Goal: Entertainment & Leisure: Consume media (video, audio)

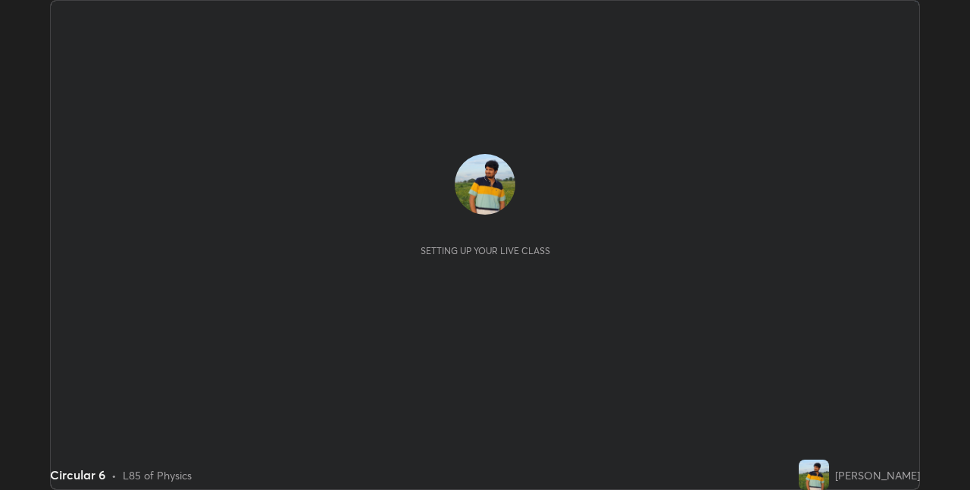
scroll to position [490, 970]
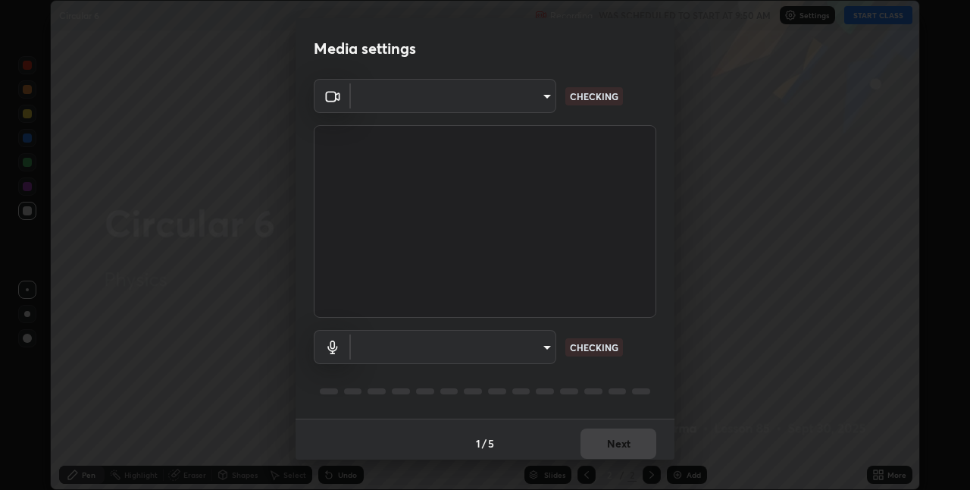
type input "8a437219b1c9d5fef93d1ec40e095ac8837f64dae60836980dab15105ba84f43"
type input "8b03dfe00df41579c2e68c2a8f86c5c3b417a10a4e389e2de265caeca052d5a4"
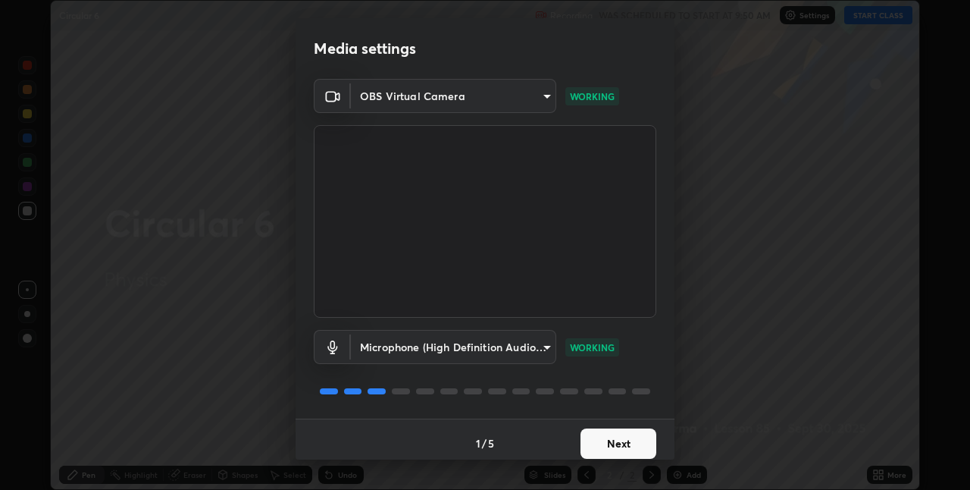
click at [617, 446] on button "Next" at bounding box center [619, 443] width 76 height 30
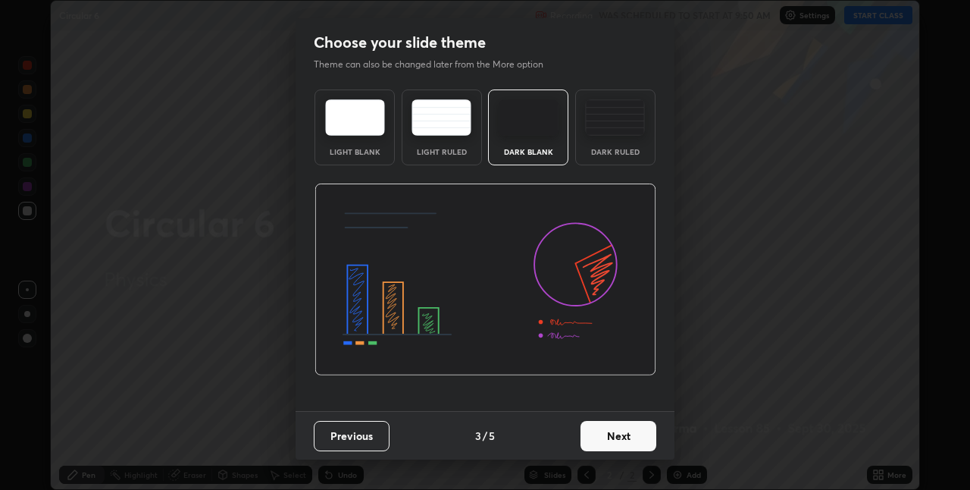
click at [620, 443] on button "Next" at bounding box center [619, 436] width 76 height 30
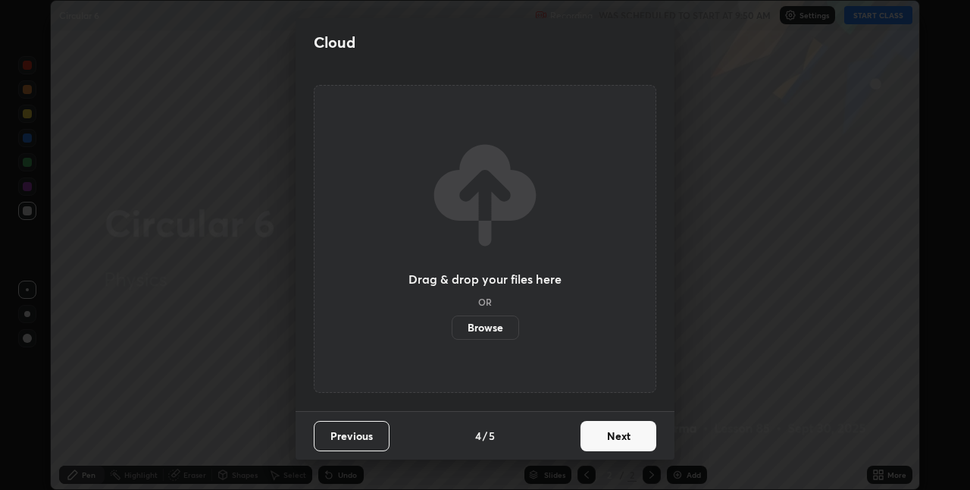
click at [621, 435] on button "Next" at bounding box center [619, 436] width 76 height 30
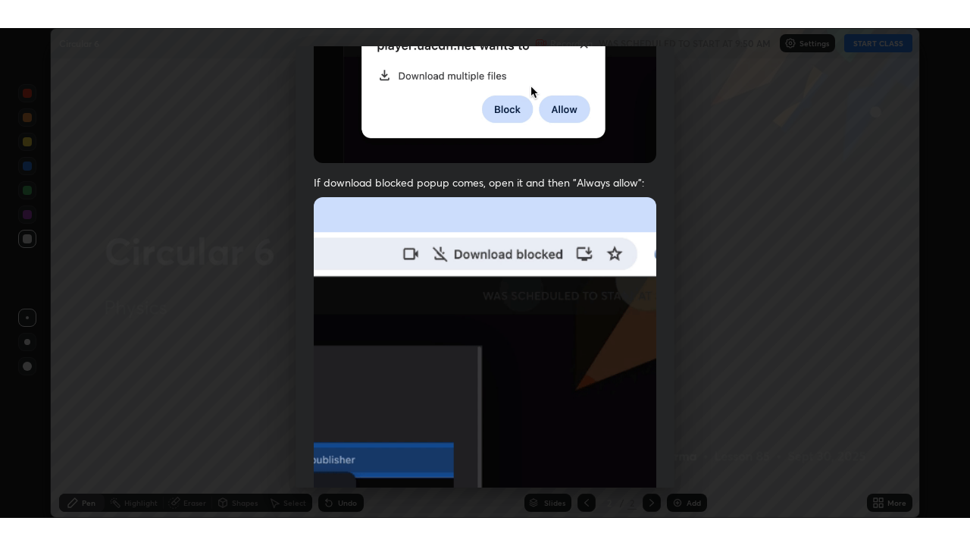
scroll to position [317, 0]
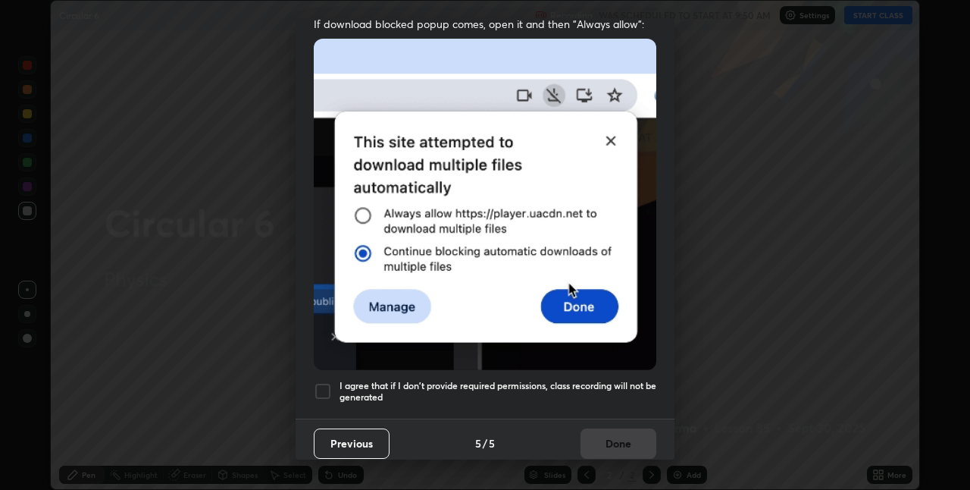
click at [328, 382] on div at bounding box center [323, 391] width 18 height 18
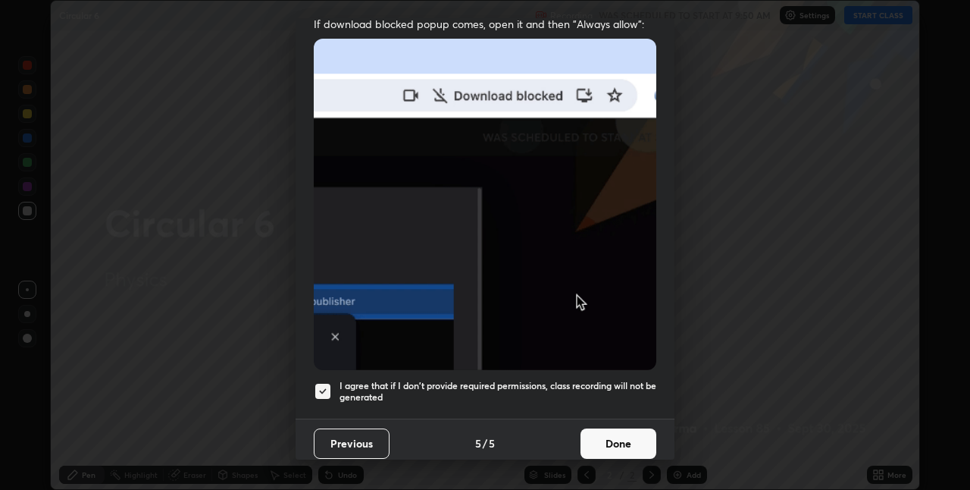
click at [604, 437] on button "Done" at bounding box center [619, 443] width 76 height 30
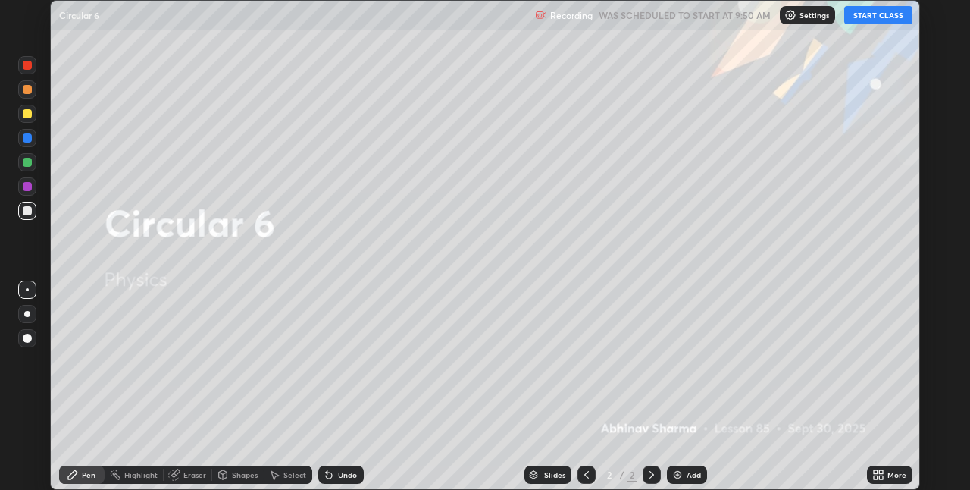
click at [886, 21] on button "START CLASS" at bounding box center [878, 15] width 68 height 18
click at [881, 477] on icon at bounding box center [881, 477] width 4 height 4
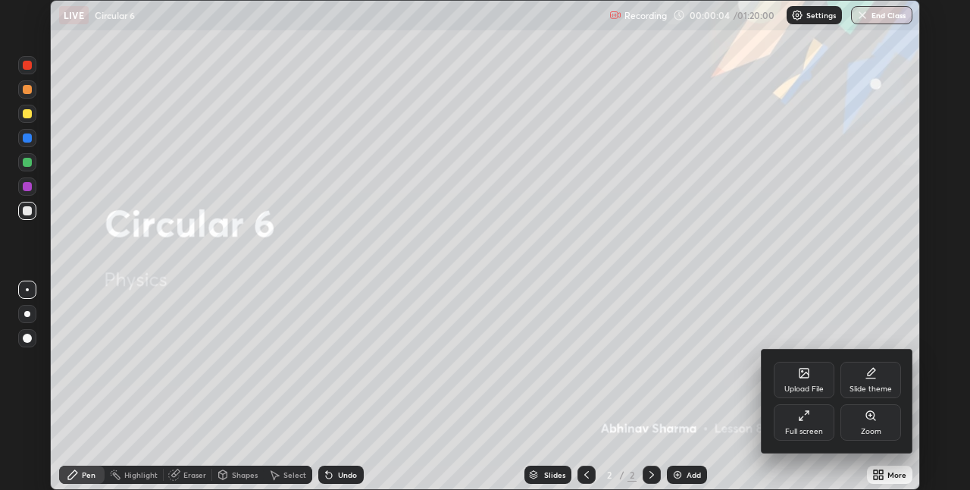
click at [806, 420] on icon at bounding box center [804, 415] width 12 height 12
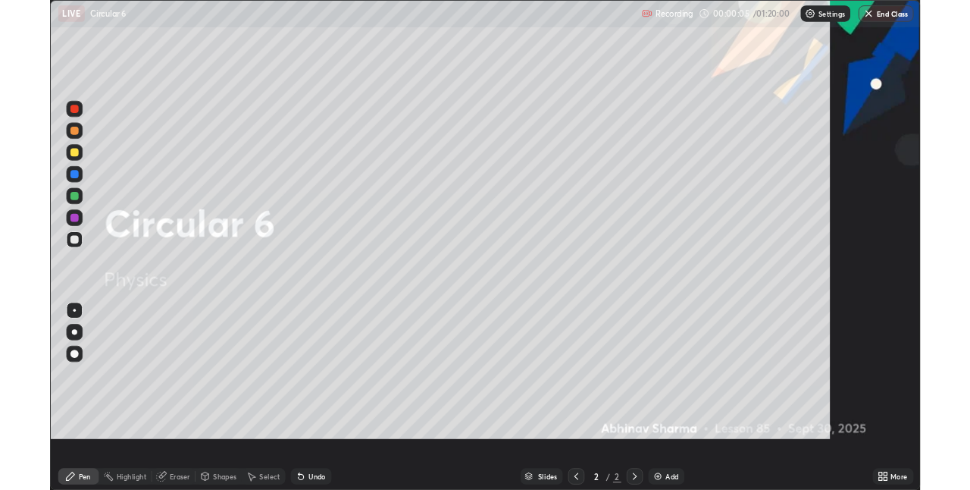
scroll to position [546, 970]
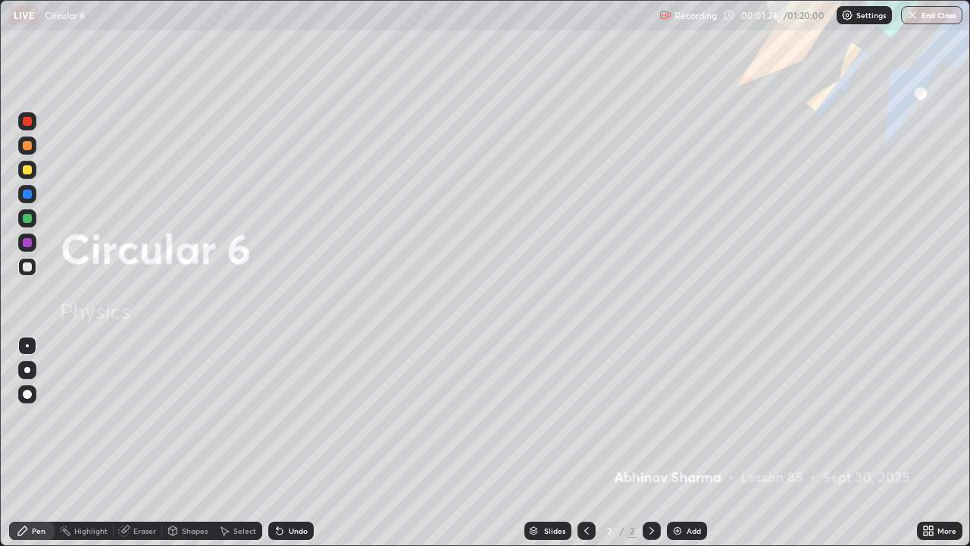
click at [692, 489] on div "Add" at bounding box center [694, 531] width 14 height 8
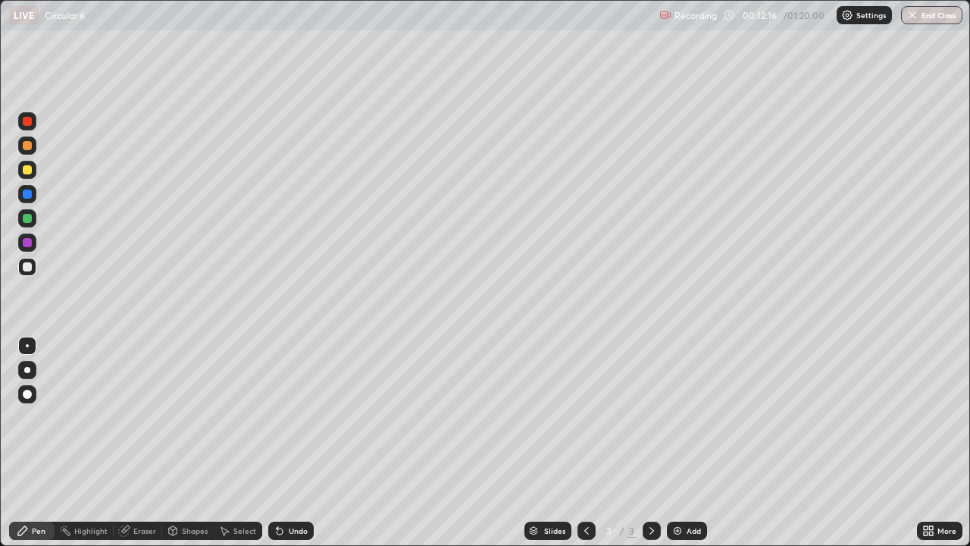
click at [678, 489] on img at bounding box center [677, 530] width 12 height 12
click at [581, 489] on div at bounding box center [586, 530] width 18 height 18
click at [677, 489] on img at bounding box center [677, 530] width 12 height 12
click at [584, 489] on icon at bounding box center [586, 531] width 5 height 8
click at [692, 489] on div "Add" at bounding box center [694, 531] width 14 height 8
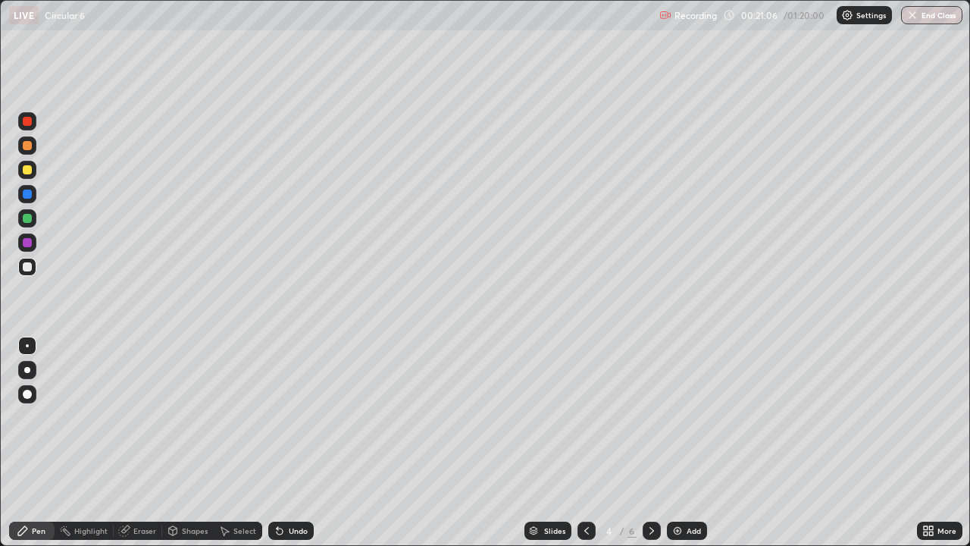
click at [33, 145] on div at bounding box center [27, 145] width 18 height 18
click at [29, 265] on div at bounding box center [27, 266] width 9 height 9
click at [142, 489] on div "Eraser" at bounding box center [144, 531] width 23 height 8
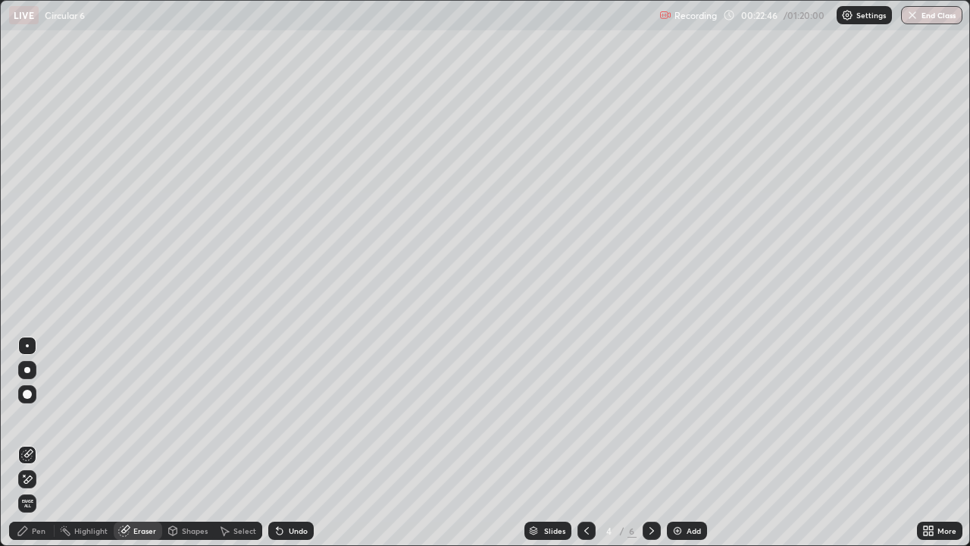
click at [46, 489] on div "Pen" at bounding box center [31, 530] width 45 height 18
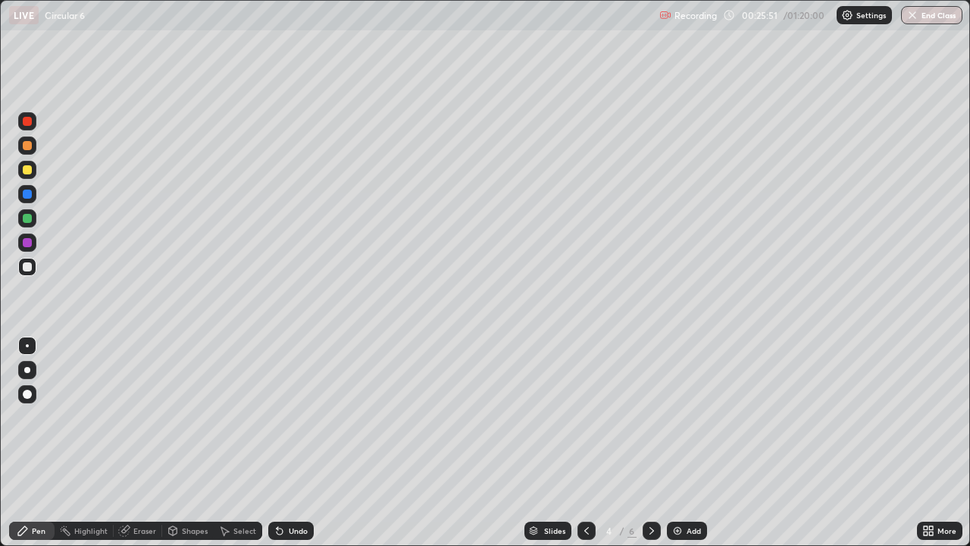
click at [146, 489] on div "Eraser" at bounding box center [144, 531] width 23 height 8
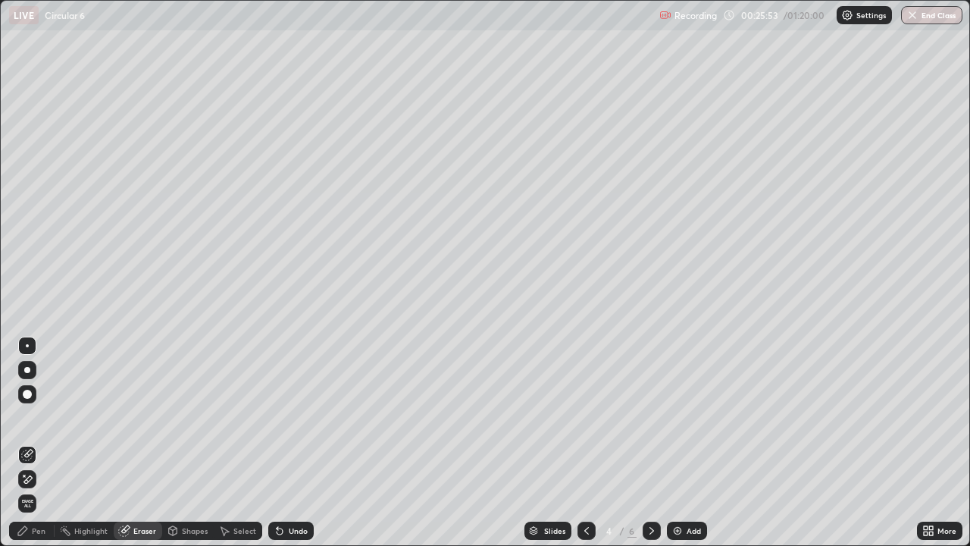
click at [45, 489] on div "Pen" at bounding box center [31, 530] width 45 height 18
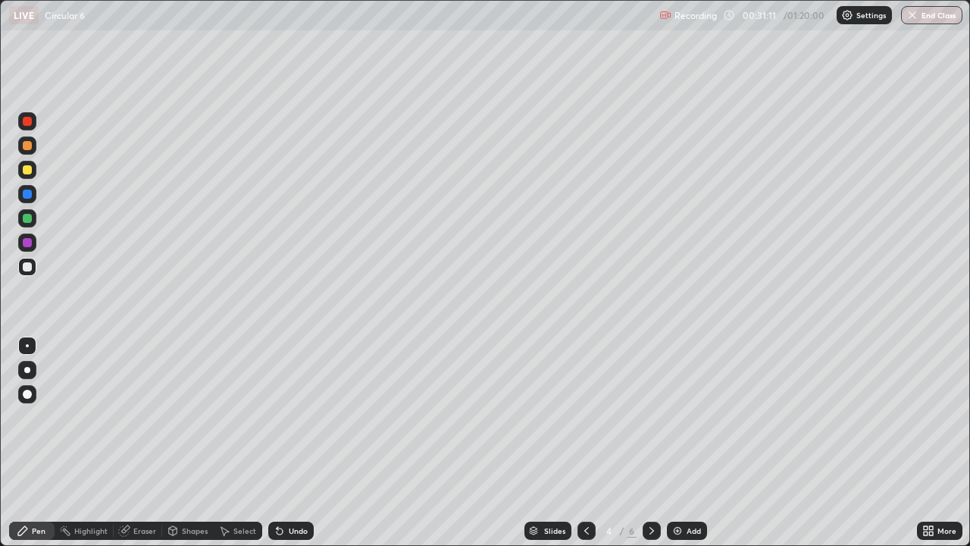
click at [690, 489] on div "Add" at bounding box center [694, 531] width 14 height 8
click at [36, 217] on div at bounding box center [27, 218] width 18 height 18
click at [28, 268] on div at bounding box center [27, 266] width 9 height 9
click at [585, 489] on icon at bounding box center [587, 530] width 12 height 12
click at [649, 489] on icon at bounding box center [652, 530] width 12 height 12
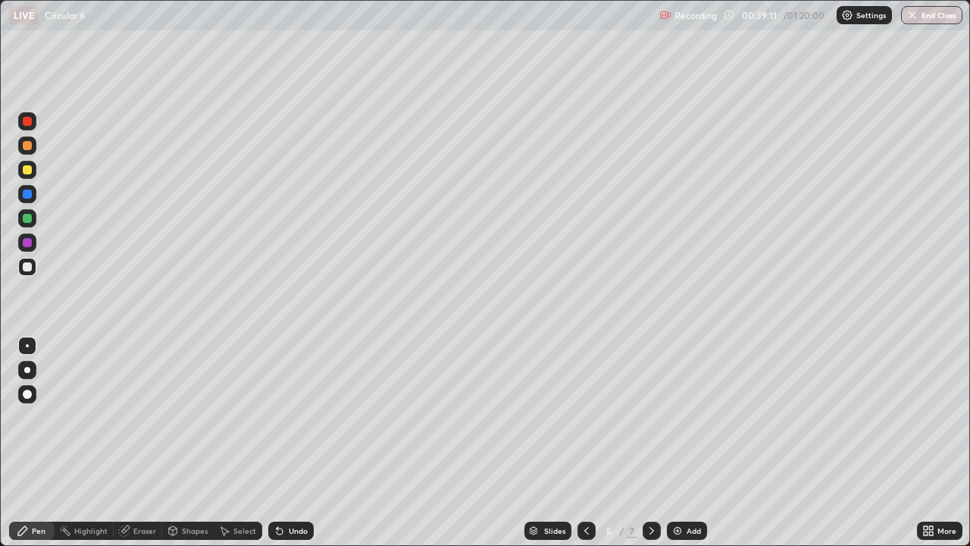
click at [650, 489] on icon at bounding box center [652, 530] width 12 height 12
click at [585, 489] on icon at bounding box center [587, 530] width 12 height 12
click at [693, 489] on div "Add" at bounding box center [694, 531] width 14 height 8
click at [693, 489] on div "Add" at bounding box center [687, 530] width 40 height 18
click at [28, 218] on div at bounding box center [27, 218] width 9 height 9
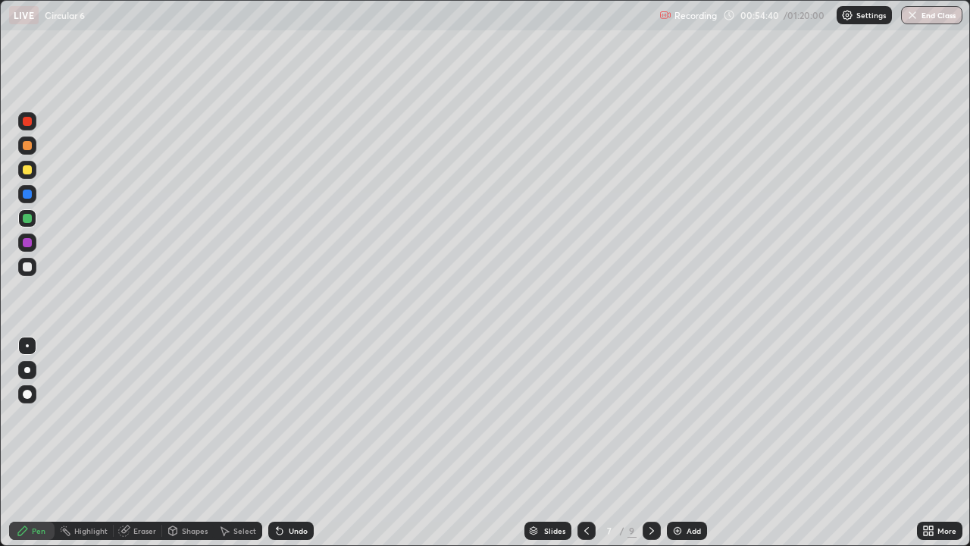
click at [29, 268] on div at bounding box center [27, 266] width 9 height 9
click at [31, 172] on div at bounding box center [27, 169] width 9 height 9
click at [28, 268] on div at bounding box center [27, 266] width 9 height 9
click at [29, 268] on div at bounding box center [27, 266] width 9 height 9
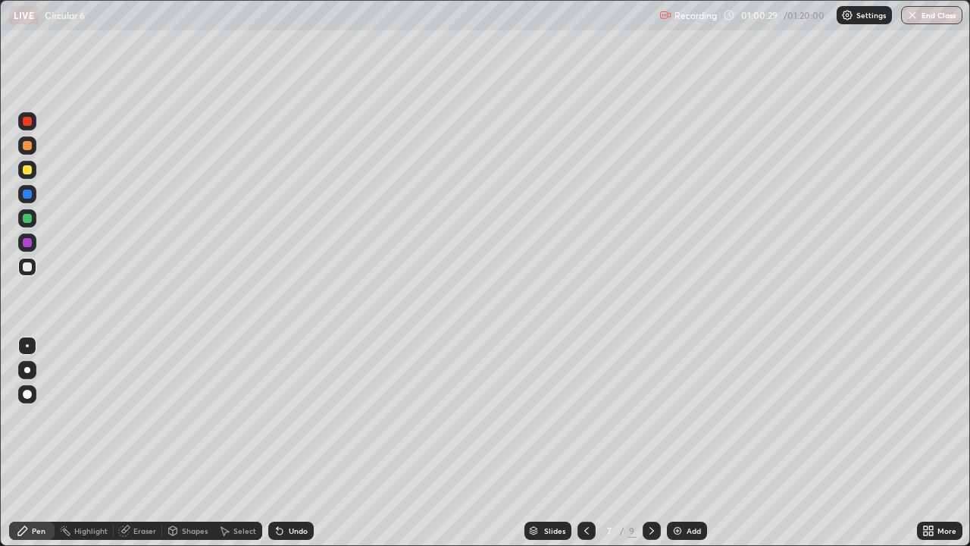
click at [28, 243] on div at bounding box center [27, 242] width 9 height 9
click at [28, 267] on div at bounding box center [27, 266] width 9 height 9
click at [693, 489] on div "Add" at bounding box center [694, 531] width 14 height 8
click at [33, 219] on div at bounding box center [27, 218] width 18 height 18
click at [34, 267] on div at bounding box center [27, 267] width 18 height 18
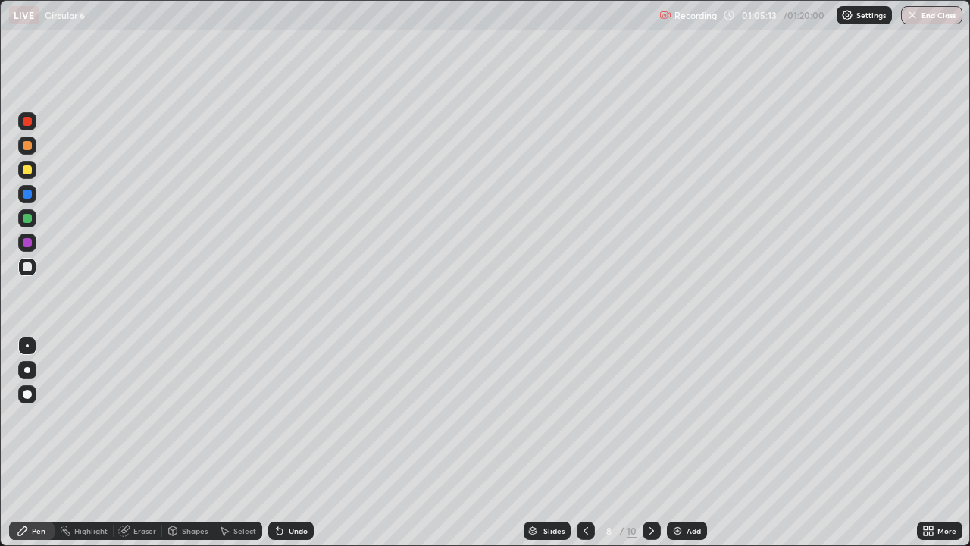
click at [30, 194] on div at bounding box center [27, 193] width 9 height 9
click at [584, 489] on icon at bounding box center [586, 530] width 12 height 12
click at [923, 14] on button "End Class" at bounding box center [931, 15] width 61 height 18
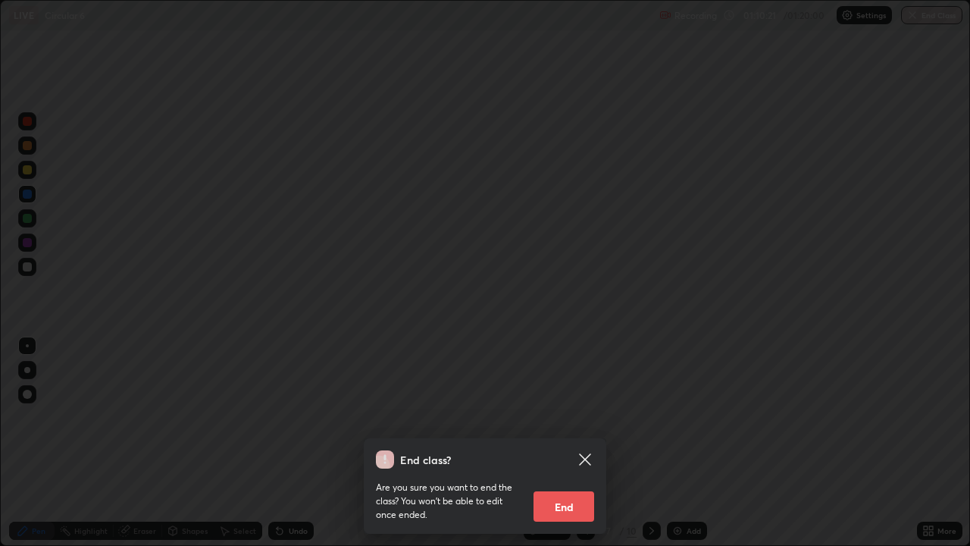
click at [561, 489] on button "End" at bounding box center [564, 506] width 61 height 30
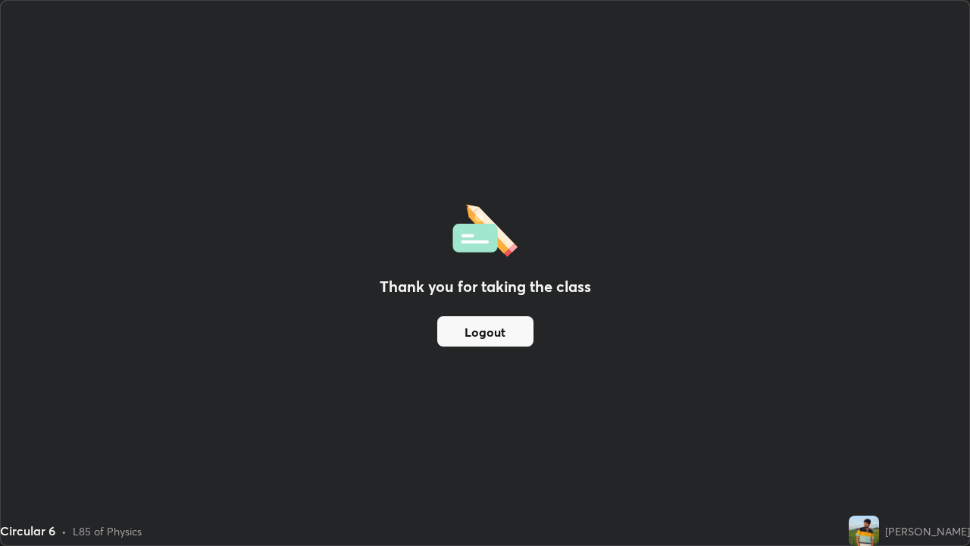
click at [487, 327] on button "Logout" at bounding box center [485, 331] width 96 height 30
click at [485, 333] on button "Logout" at bounding box center [485, 331] width 96 height 30
click at [484, 337] on button "Logout" at bounding box center [485, 331] width 96 height 30
click at [427, 246] on div "Thank you for taking the class Logout" at bounding box center [485, 273] width 969 height 544
click at [462, 243] on img at bounding box center [484, 228] width 65 height 58
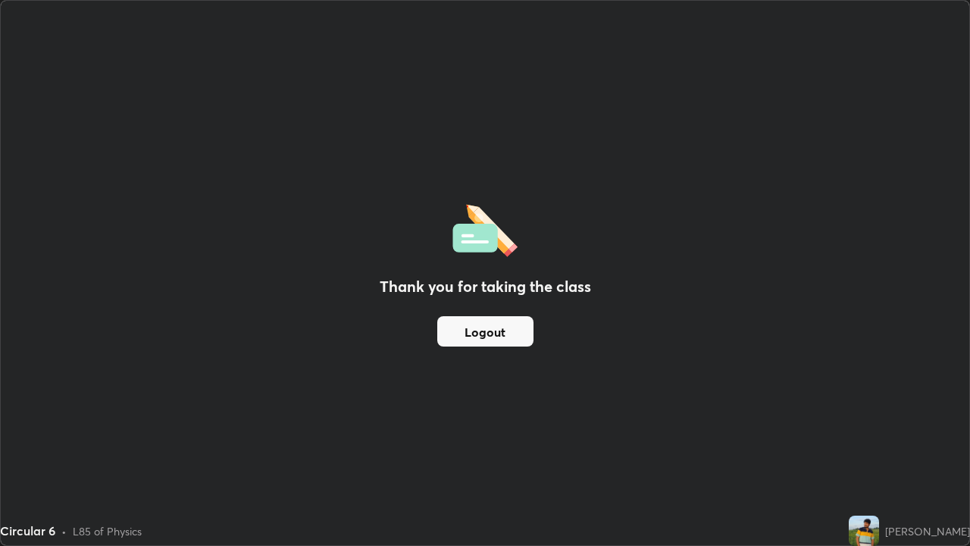
click at [469, 240] on img at bounding box center [484, 228] width 65 height 58
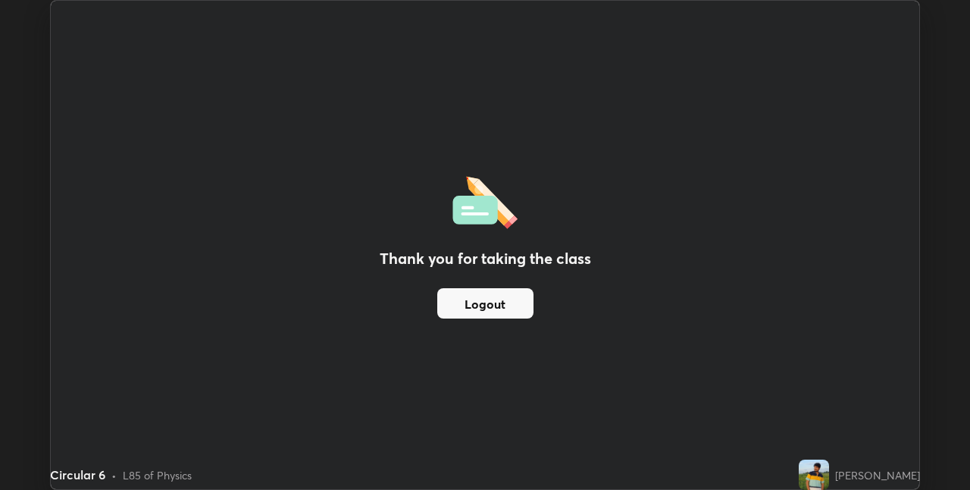
scroll to position [75295, 74814]
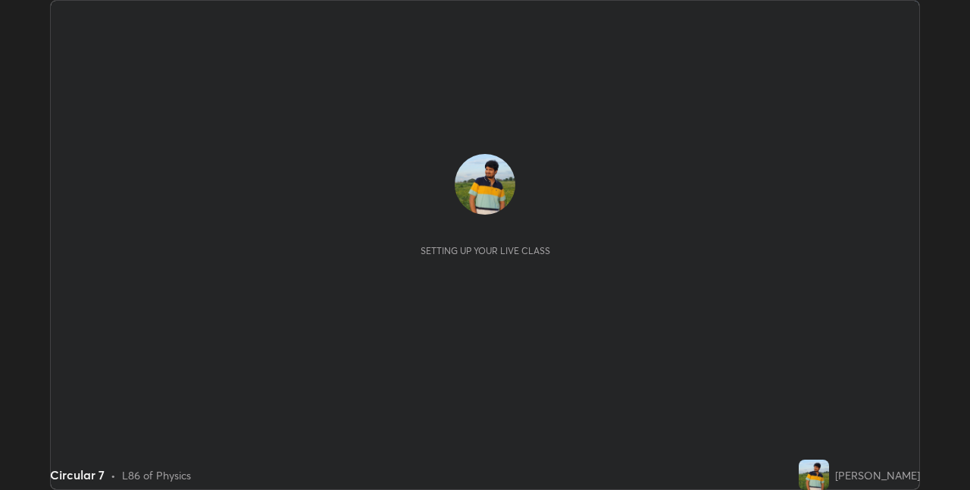
scroll to position [490, 970]
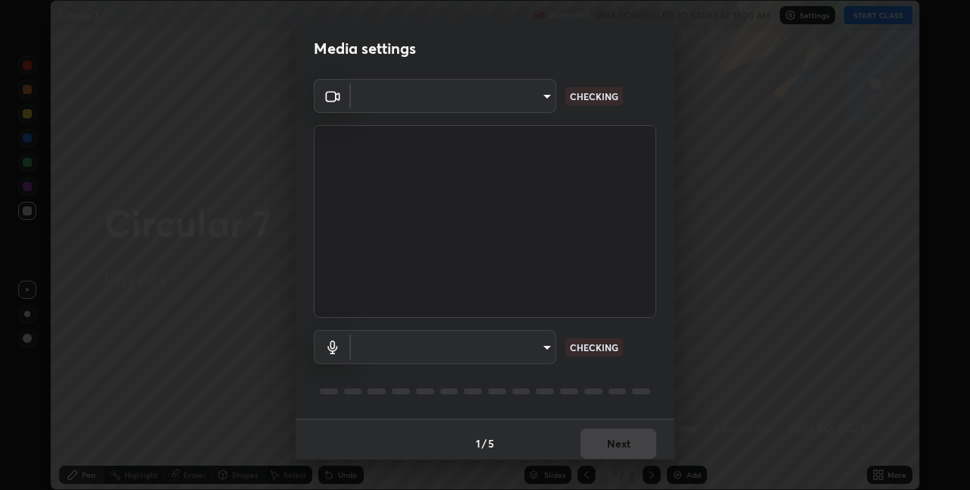
type input "8a437219b1c9d5fef93d1ec40e095ac8837f64dae60836980dab15105ba84f43"
type input "8b03dfe00df41579c2e68c2a8f86c5c3b417a10a4e389e2de265caeca052d5a4"
click at [615, 447] on div "1 / 5 Next" at bounding box center [485, 442] width 379 height 49
click at [614, 449] on div "1 / 5 Next" at bounding box center [485, 442] width 379 height 49
click at [613, 446] on div "1 / 5 Next" at bounding box center [485, 442] width 379 height 49
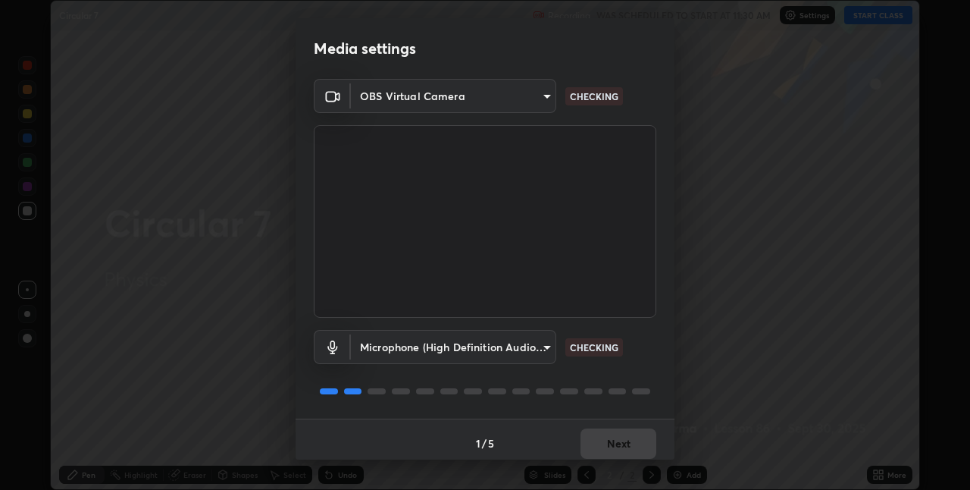
click at [613, 446] on div "1 / 5 Next" at bounding box center [485, 442] width 379 height 49
click at [611, 446] on div "1 / 5 Next" at bounding box center [485, 442] width 379 height 49
click at [612, 441] on div "1 / 5 Next" at bounding box center [485, 442] width 379 height 49
click at [615, 443] on div "1 / 5 Next" at bounding box center [485, 442] width 379 height 49
click at [617, 441] on div "1 / 5 Next" at bounding box center [485, 442] width 379 height 49
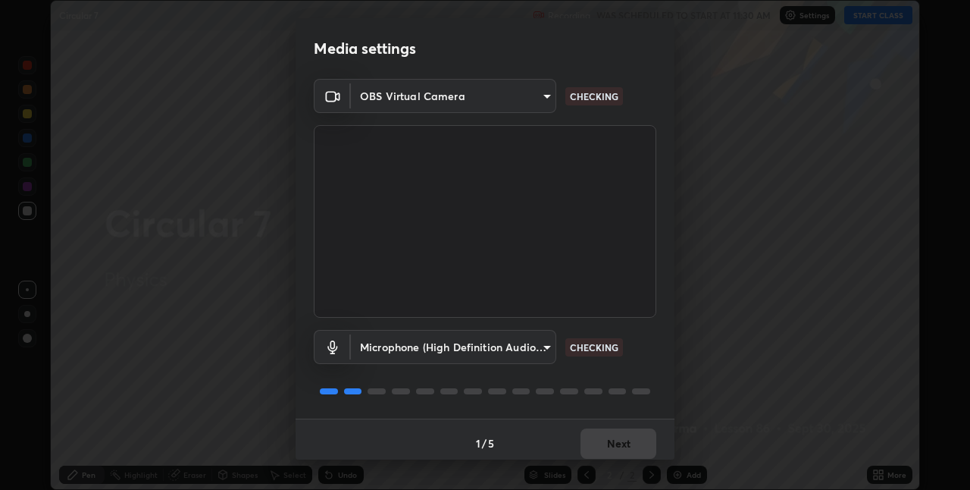
click at [617, 440] on div "1 / 5 Next" at bounding box center [485, 442] width 379 height 49
click at [620, 443] on button "Next" at bounding box center [619, 443] width 76 height 30
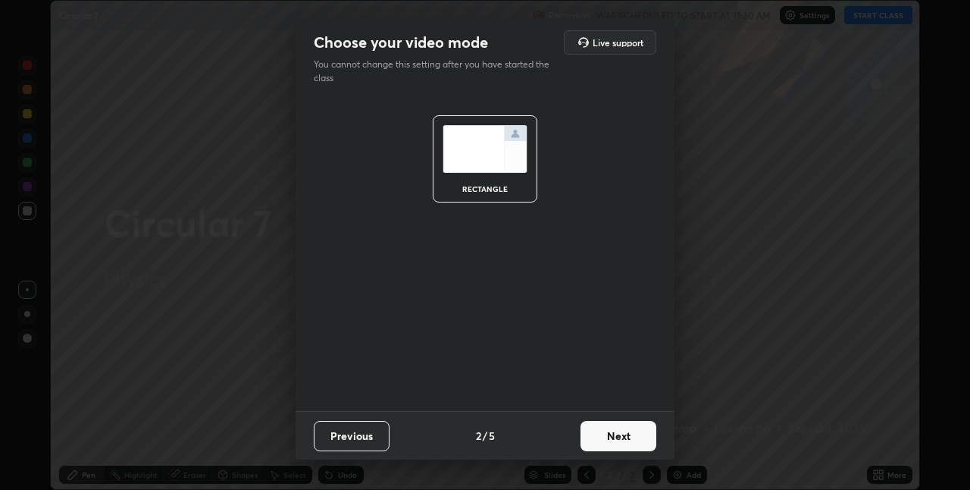
click at [619, 443] on button "Next" at bounding box center [619, 436] width 76 height 30
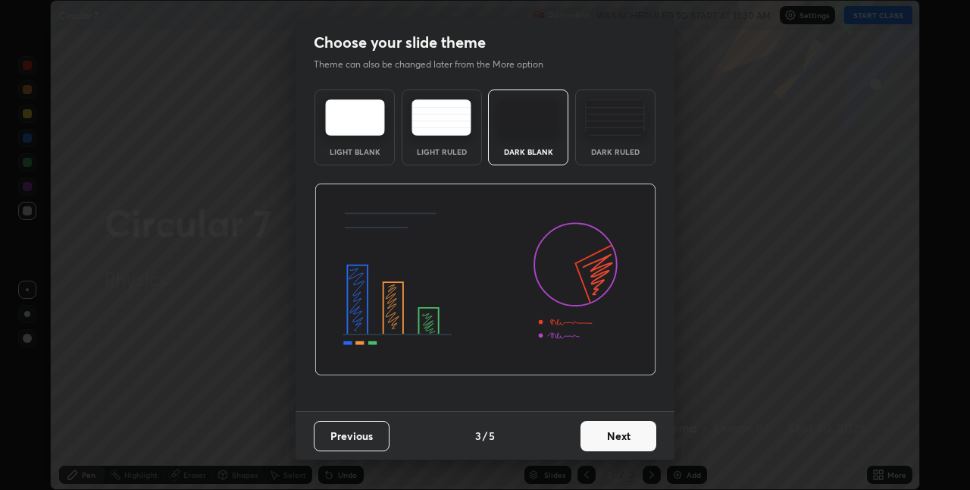
click at [618, 443] on button "Next" at bounding box center [619, 436] width 76 height 30
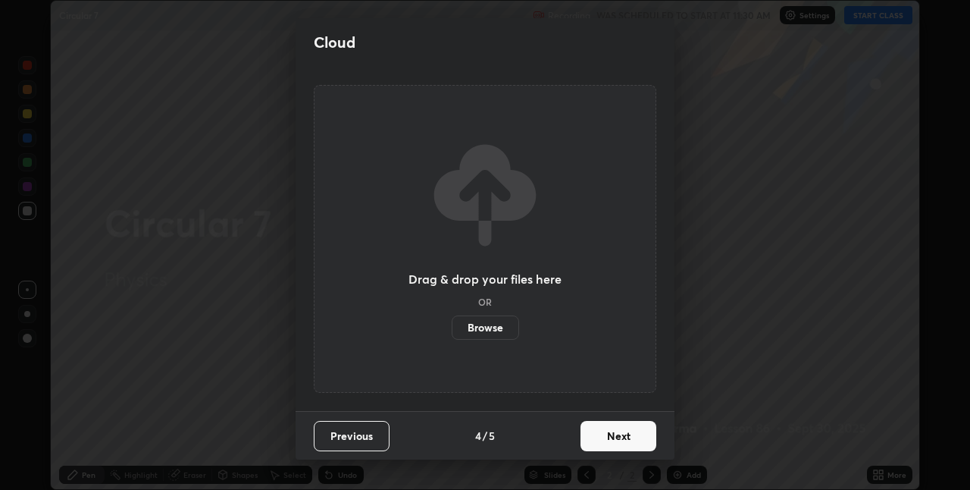
click at [621, 443] on button "Next" at bounding box center [619, 436] width 76 height 30
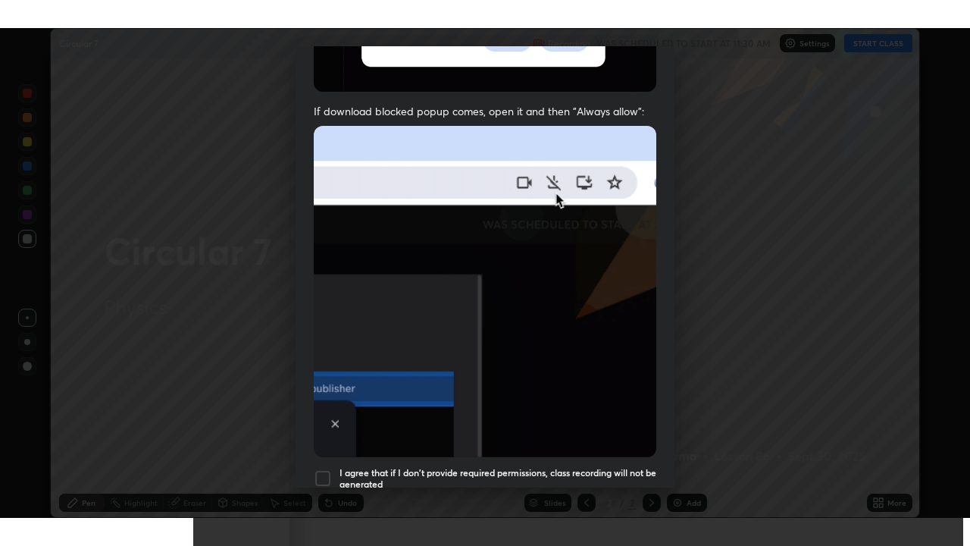
scroll to position [317, 0]
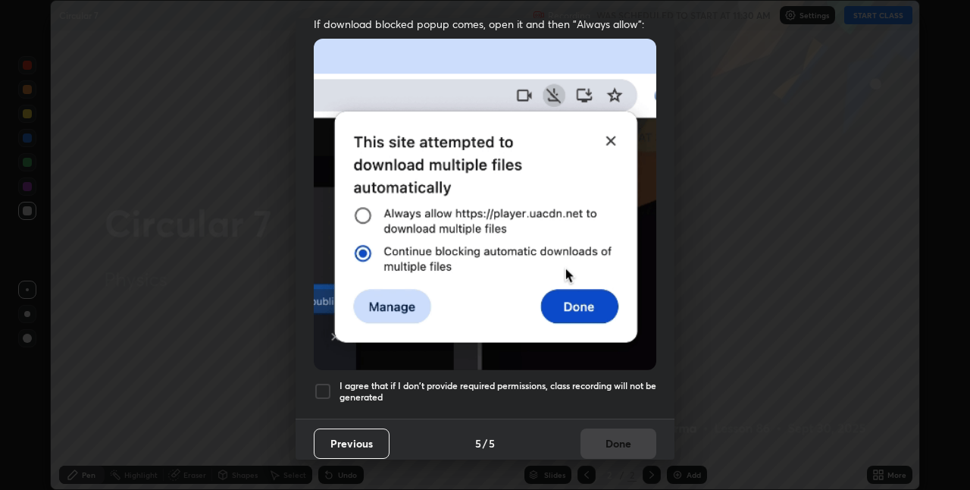
click at [321, 386] on div at bounding box center [323, 391] width 18 height 18
click at [602, 437] on button "Done" at bounding box center [619, 443] width 76 height 30
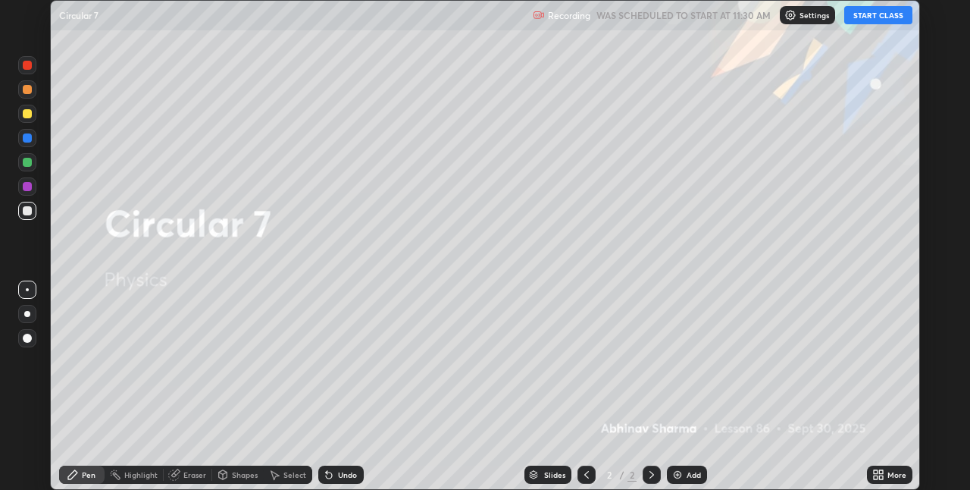
click at [877, 15] on button "START CLASS" at bounding box center [878, 15] width 68 height 18
click at [884, 475] on div "More" at bounding box center [889, 474] width 45 height 18
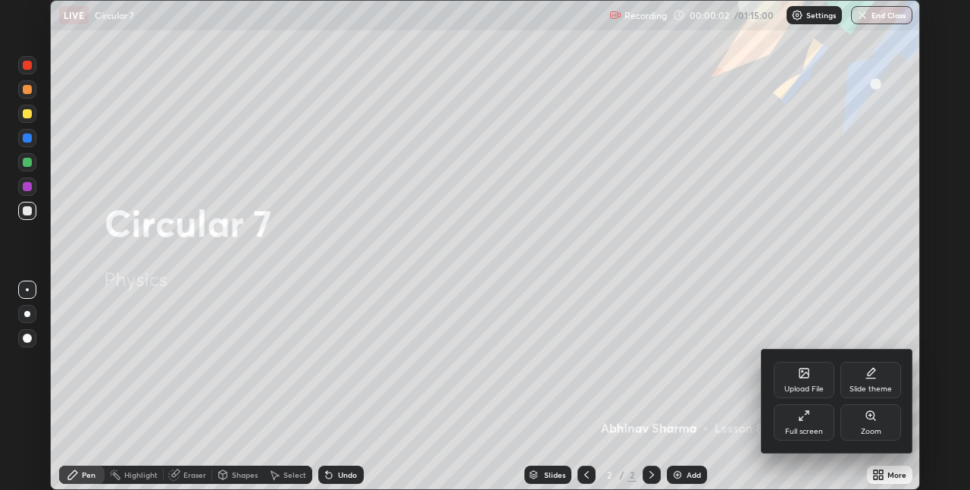
click at [812, 421] on div "Full screen" at bounding box center [804, 422] width 61 height 36
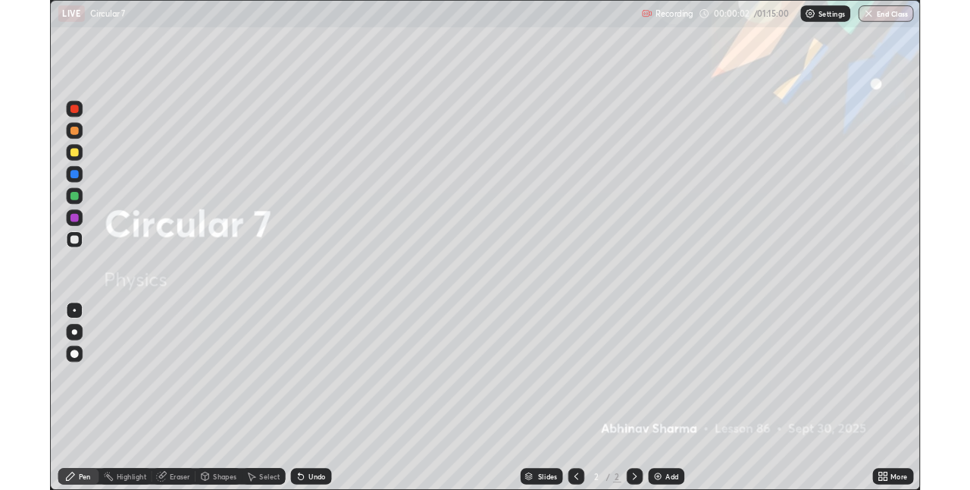
scroll to position [546, 970]
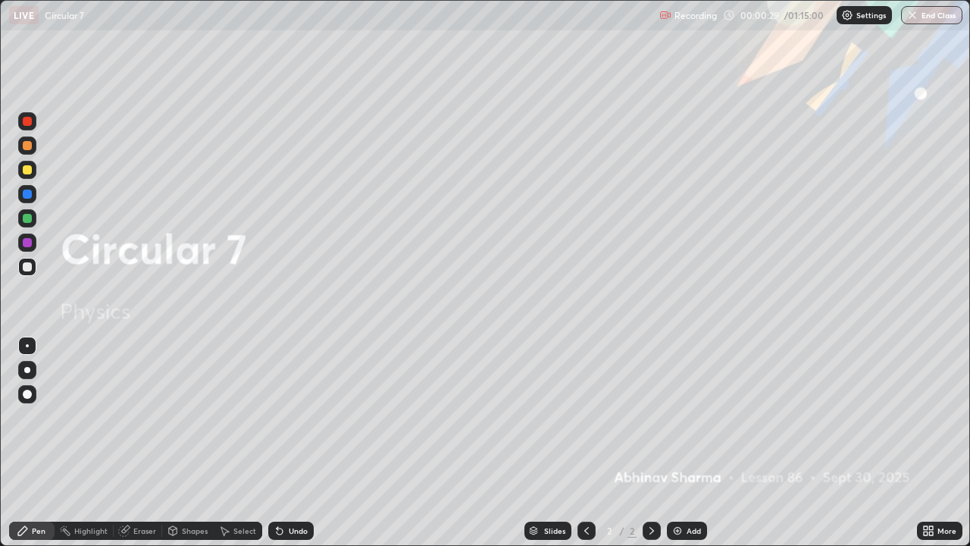
click at [681, 489] on img at bounding box center [677, 530] width 12 height 12
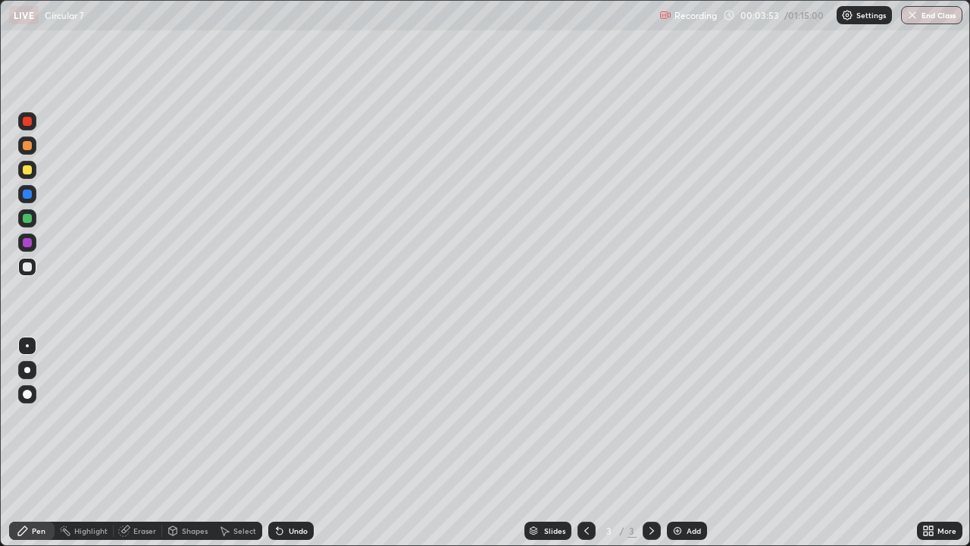
click at [863, 15] on p "Settings" at bounding box center [871, 15] width 30 height 8
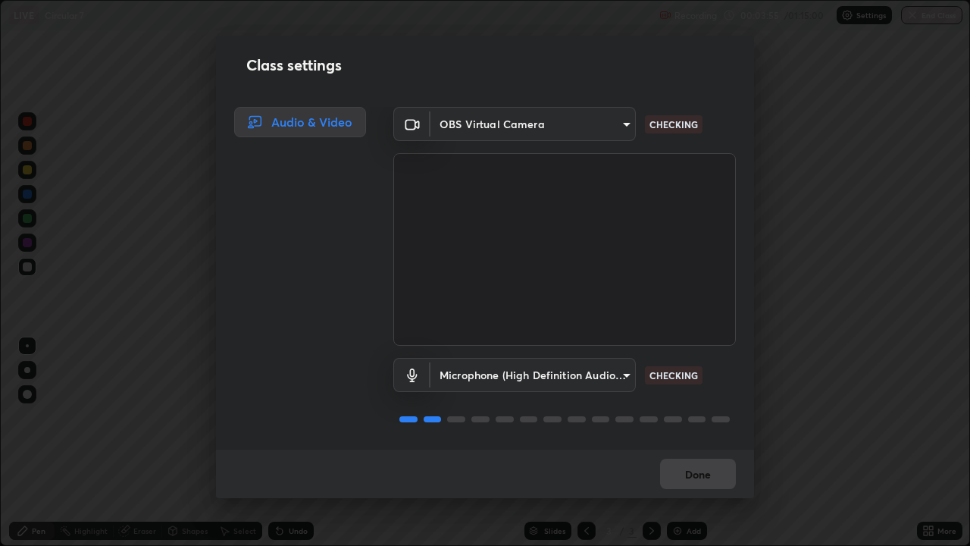
click at [465, 377] on body "Erase all LIVE Circular 7 Recording 00:03:55 / 01:15:00 Settings End Class Sett…" at bounding box center [485, 273] width 970 height 546
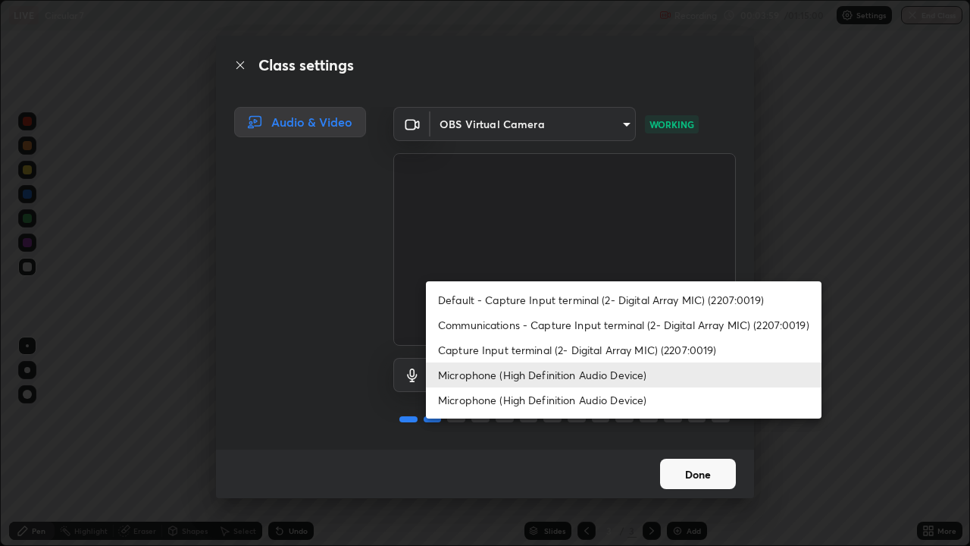
click at [469, 374] on li "Microphone (High Definition Audio Device)" at bounding box center [624, 374] width 396 height 25
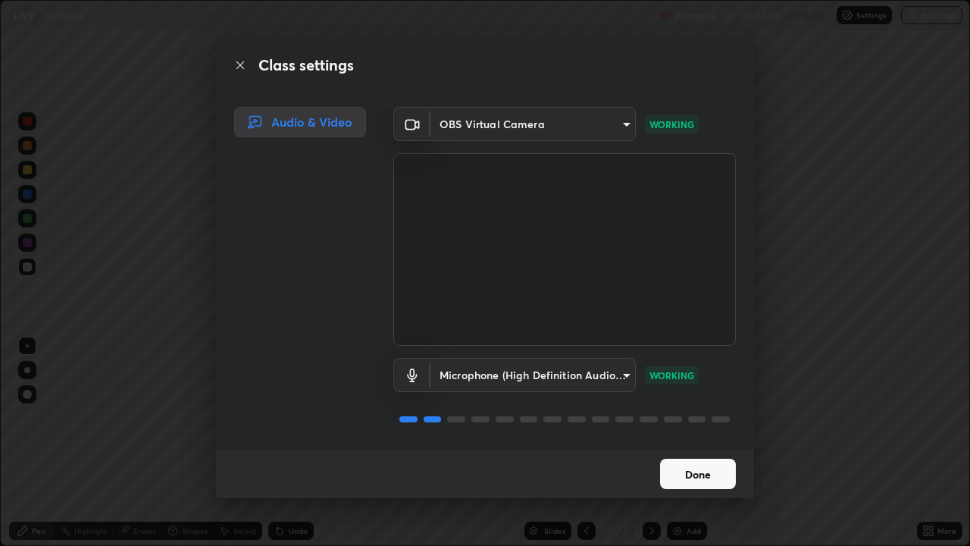
click at [693, 476] on button "Done" at bounding box center [698, 473] width 76 height 30
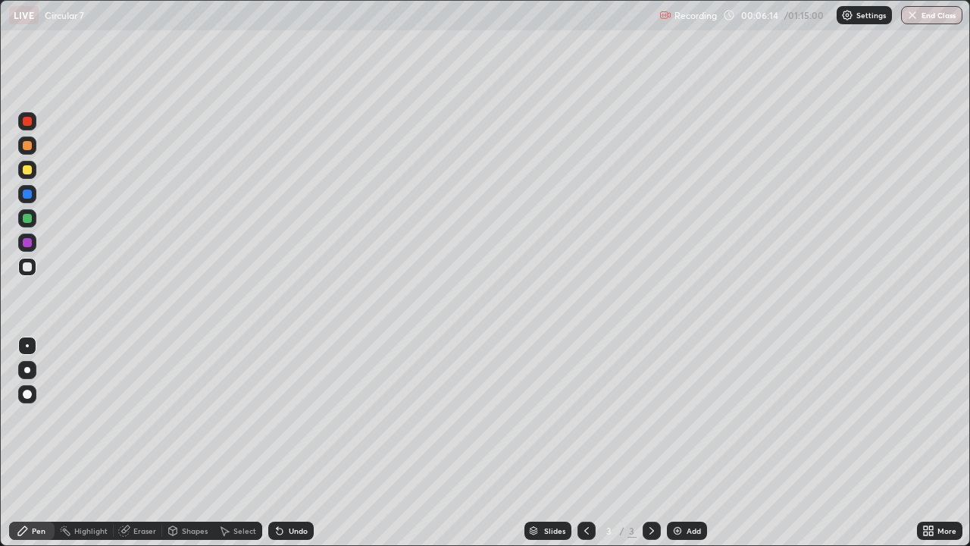
click at [28, 146] on div at bounding box center [27, 145] width 9 height 9
click at [28, 268] on div at bounding box center [27, 266] width 9 height 9
click at [683, 489] on div "Add" at bounding box center [687, 530] width 40 height 18
click at [581, 489] on icon at bounding box center [587, 530] width 12 height 12
click at [649, 489] on icon at bounding box center [651, 531] width 5 height 8
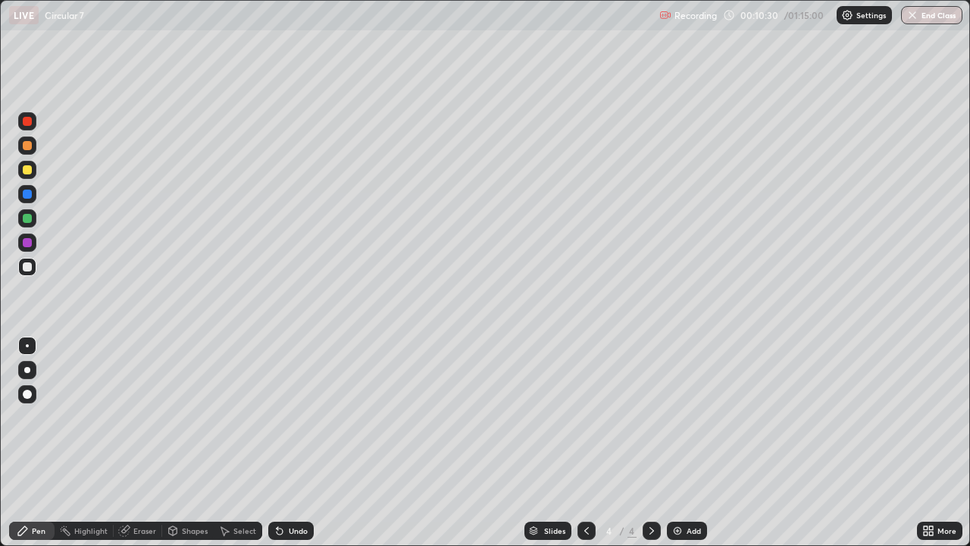
click at [30, 217] on div at bounding box center [27, 218] width 9 height 9
click at [29, 266] on div at bounding box center [27, 266] width 9 height 9
click at [30, 218] on div at bounding box center [27, 218] width 9 height 9
click at [277, 489] on icon at bounding box center [278, 528] width 2 height 2
click at [29, 274] on div at bounding box center [27, 267] width 18 height 18
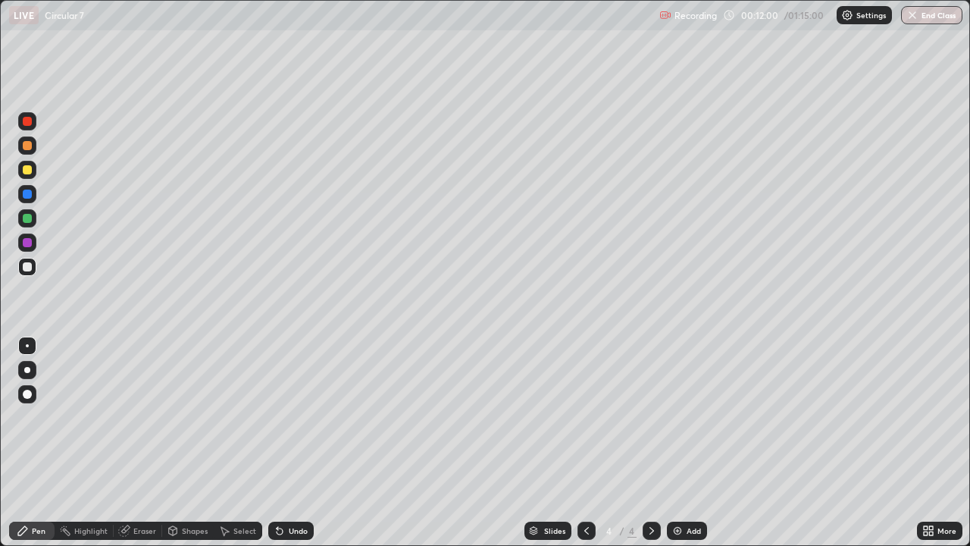
click at [585, 489] on icon at bounding box center [587, 530] width 12 height 12
click at [649, 489] on icon at bounding box center [652, 530] width 12 height 12
click at [586, 489] on icon at bounding box center [587, 530] width 12 height 12
click at [650, 489] on icon at bounding box center [652, 530] width 12 height 12
click at [585, 489] on icon at bounding box center [587, 530] width 12 height 12
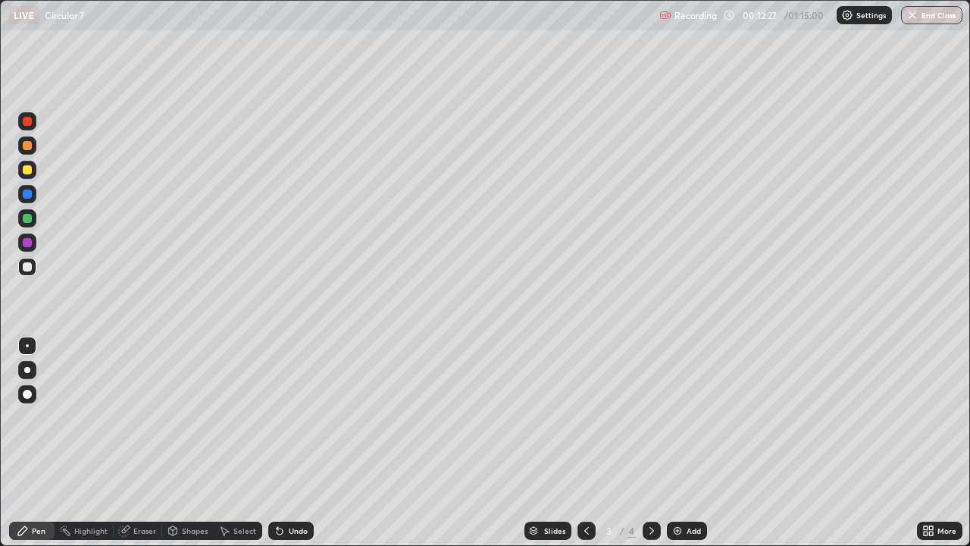
click at [650, 489] on icon at bounding box center [652, 530] width 12 height 12
click at [581, 489] on icon at bounding box center [587, 530] width 12 height 12
click at [650, 489] on icon at bounding box center [652, 530] width 12 height 12
click at [692, 489] on div "Add" at bounding box center [694, 531] width 14 height 8
click at [36, 271] on div at bounding box center [27, 267] width 18 height 18
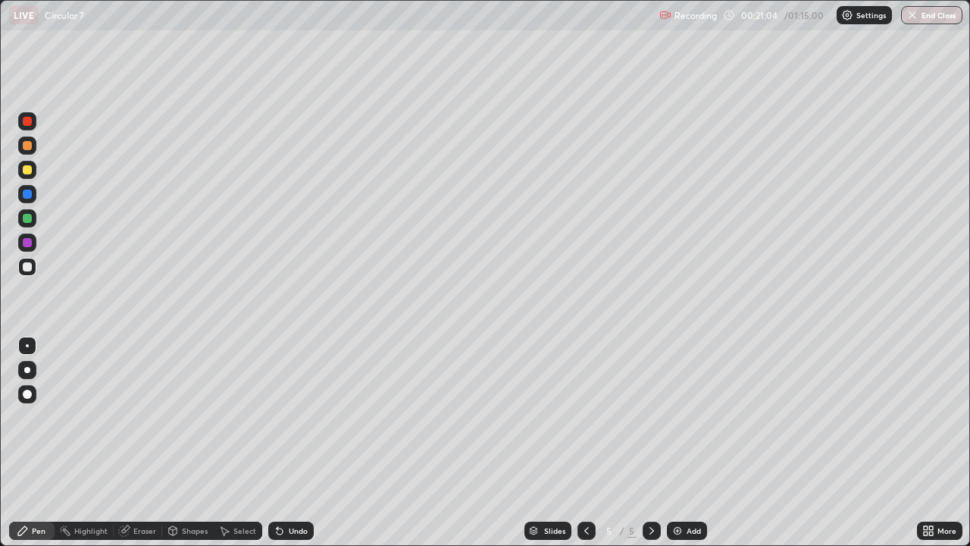
click at [30, 171] on div at bounding box center [27, 169] width 9 height 9
click at [28, 267] on div at bounding box center [27, 266] width 9 height 9
click at [29, 221] on div at bounding box center [27, 218] width 9 height 9
click at [30, 268] on div at bounding box center [27, 266] width 9 height 9
click at [29, 153] on div at bounding box center [27, 145] width 18 height 18
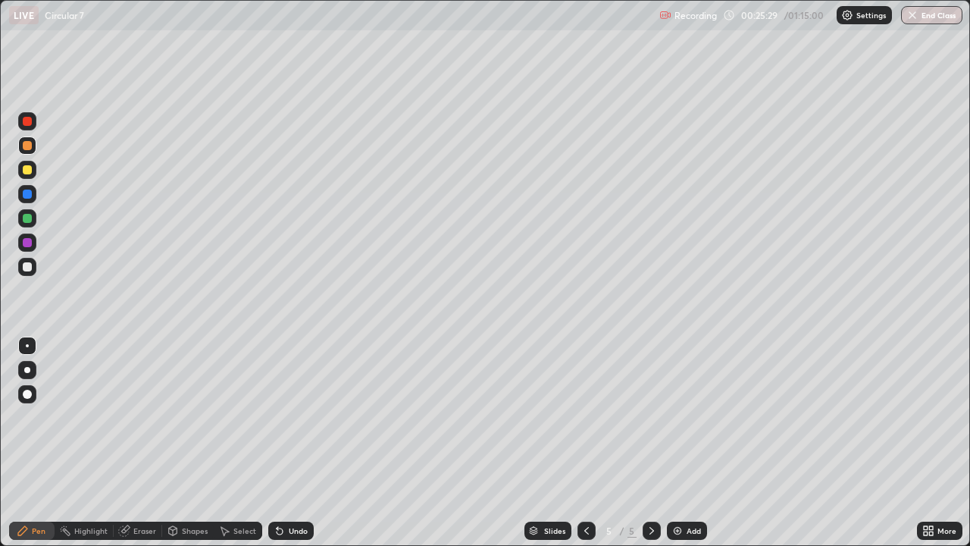
click at [31, 269] on div at bounding box center [27, 266] width 9 height 9
click at [687, 489] on div "Add" at bounding box center [687, 530] width 40 height 18
click at [192, 489] on div "Shapes" at bounding box center [195, 531] width 26 height 8
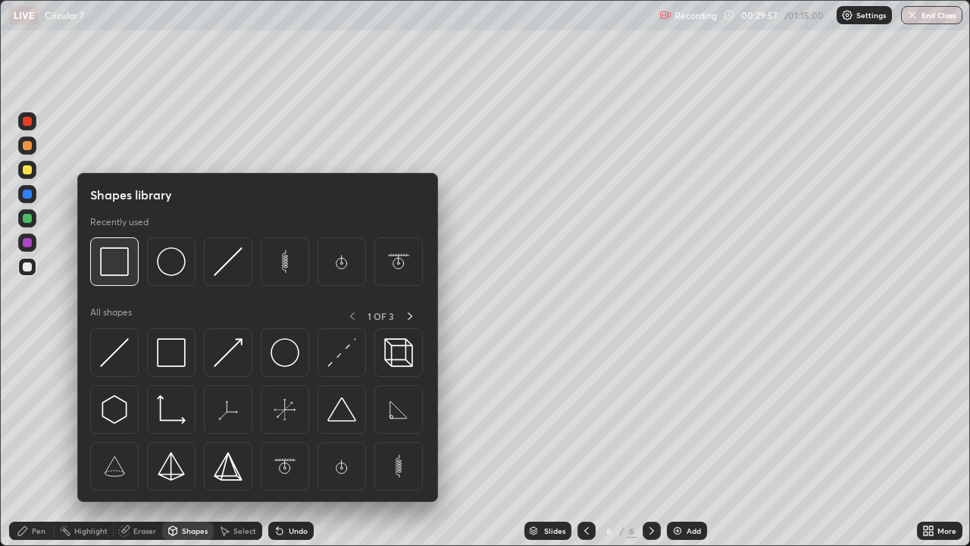
click at [122, 262] on img at bounding box center [114, 261] width 29 height 29
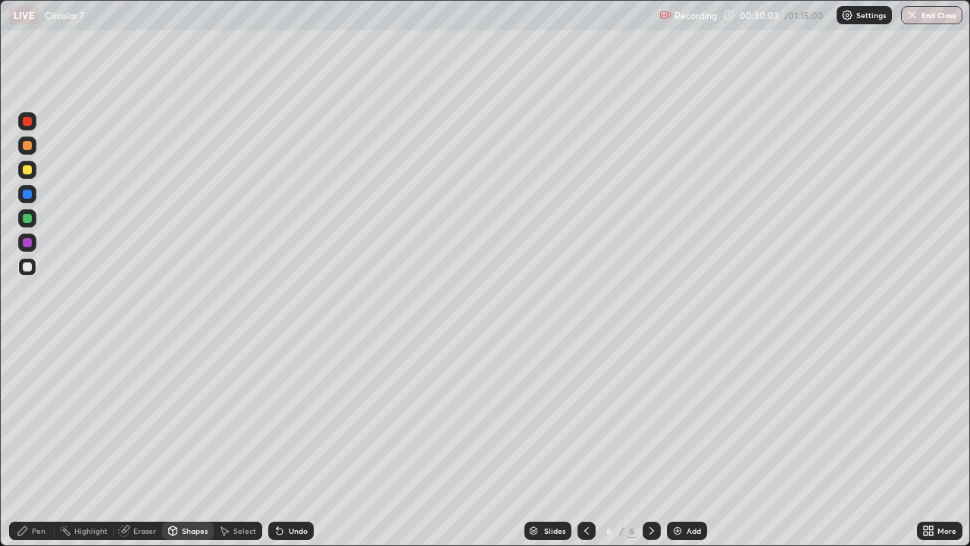
click at [42, 489] on div "Pen" at bounding box center [39, 531] width 14 height 8
click at [38, 489] on div "Pen" at bounding box center [39, 531] width 14 height 8
click at [187, 489] on div "Shapes" at bounding box center [195, 531] width 26 height 8
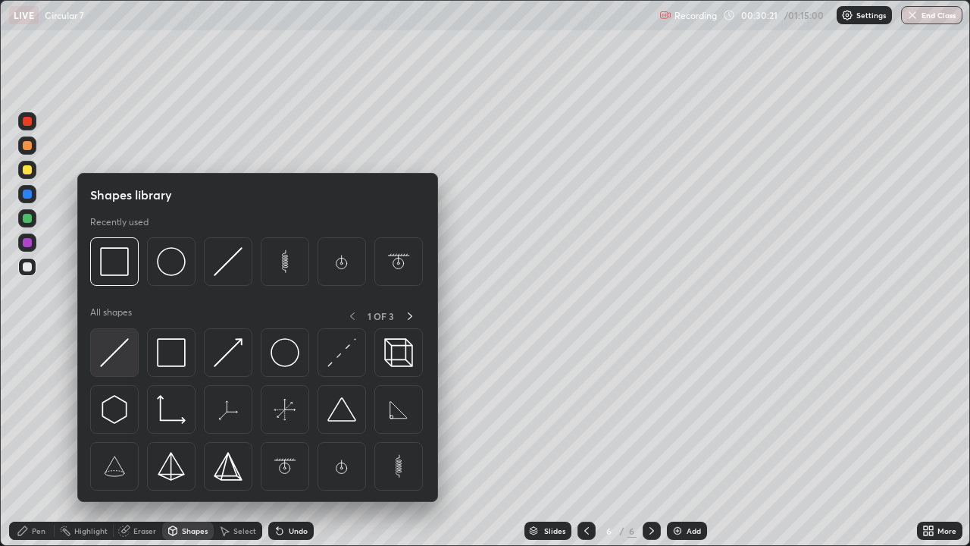
click at [114, 353] on img at bounding box center [114, 352] width 29 height 29
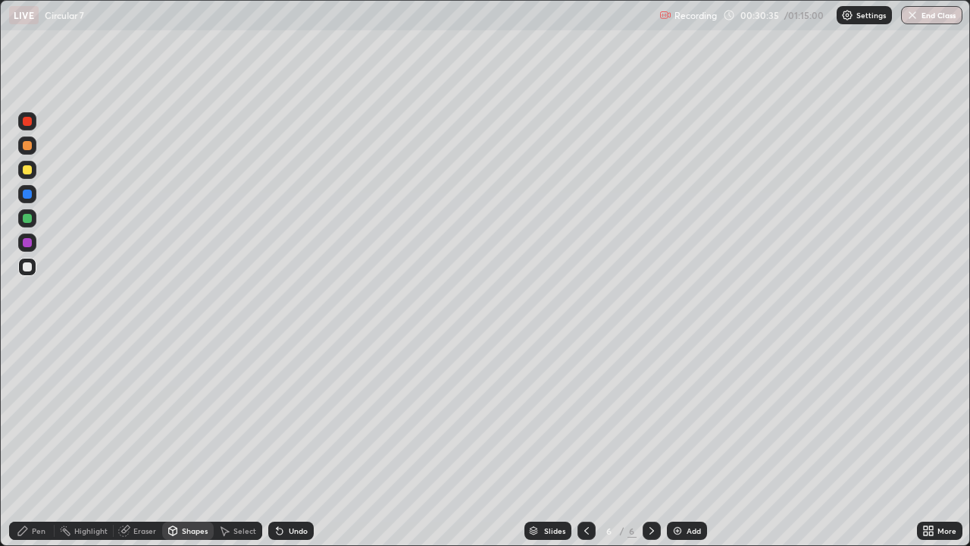
click at [36, 489] on div "Pen" at bounding box center [39, 531] width 14 height 8
click at [34, 215] on div at bounding box center [27, 218] width 18 height 18
click at [30, 268] on div at bounding box center [27, 266] width 9 height 9
click at [286, 489] on div "Undo" at bounding box center [290, 530] width 45 height 18
click at [195, 489] on div "Shapes" at bounding box center [195, 531] width 26 height 8
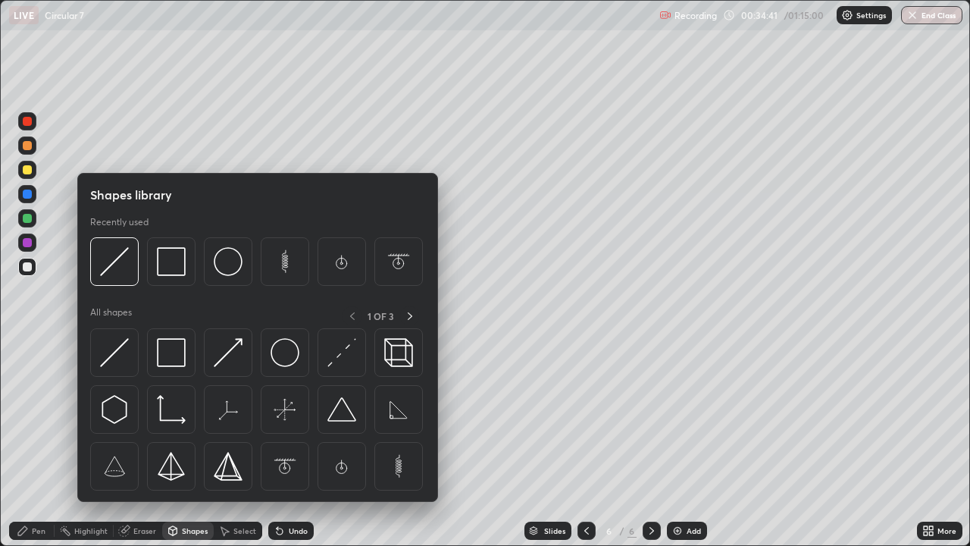
click at [146, 489] on div "Eraser" at bounding box center [144, 531] width 23 height 8
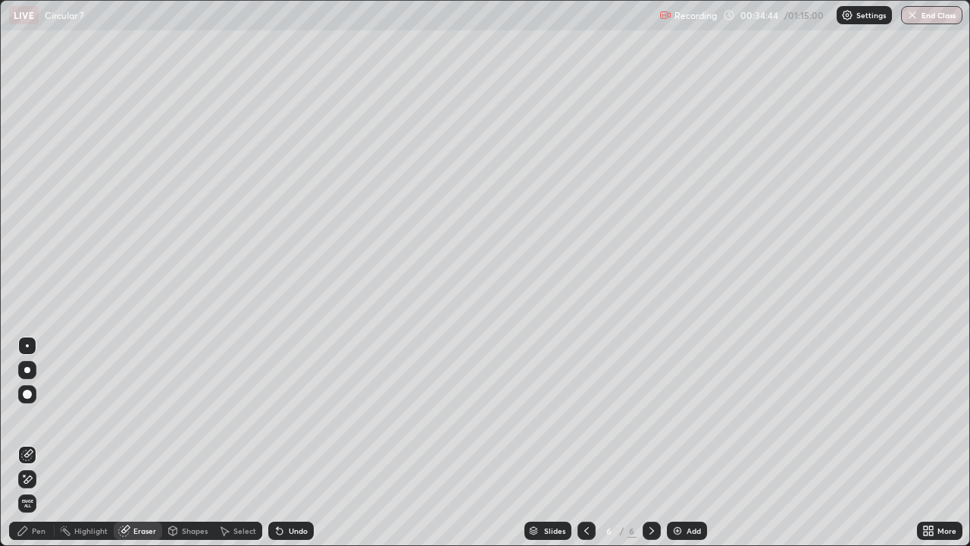
click at [33, 489] on div "Pen" at bounding box center [39, 531] width 14 height 8
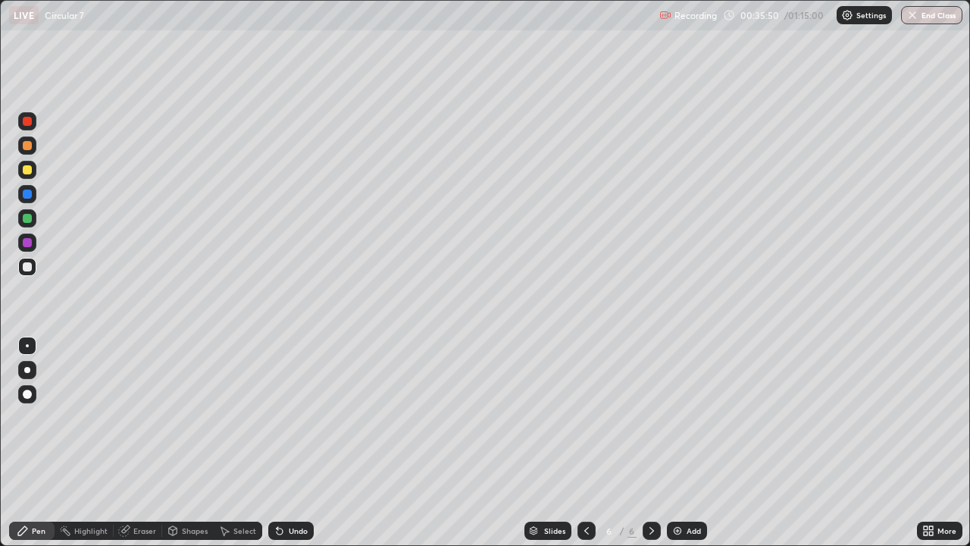
click at [128, 489] on icon at bounding box center [124, 530] width 12 height 12
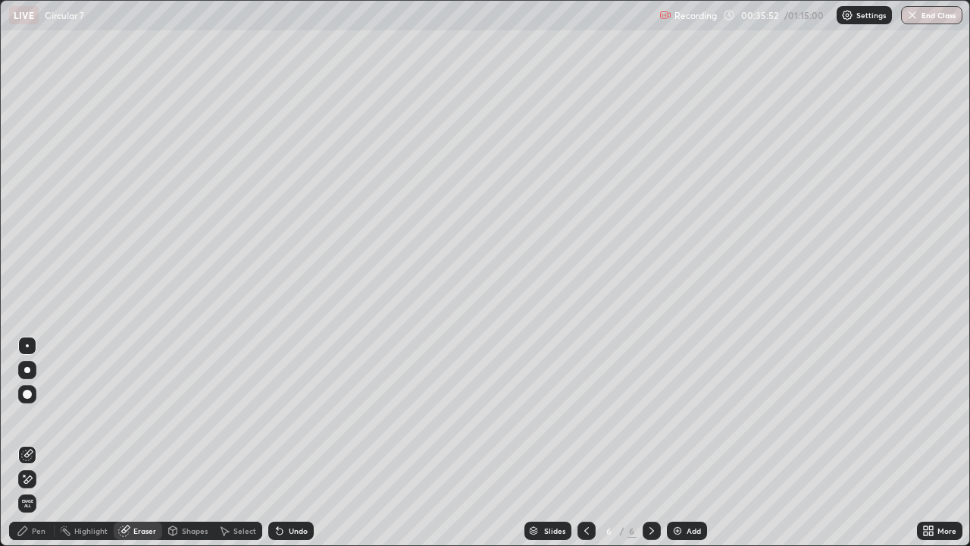
click at [33, 489] on div "Pen" at bounding box center [39, 531] width 14 height 8
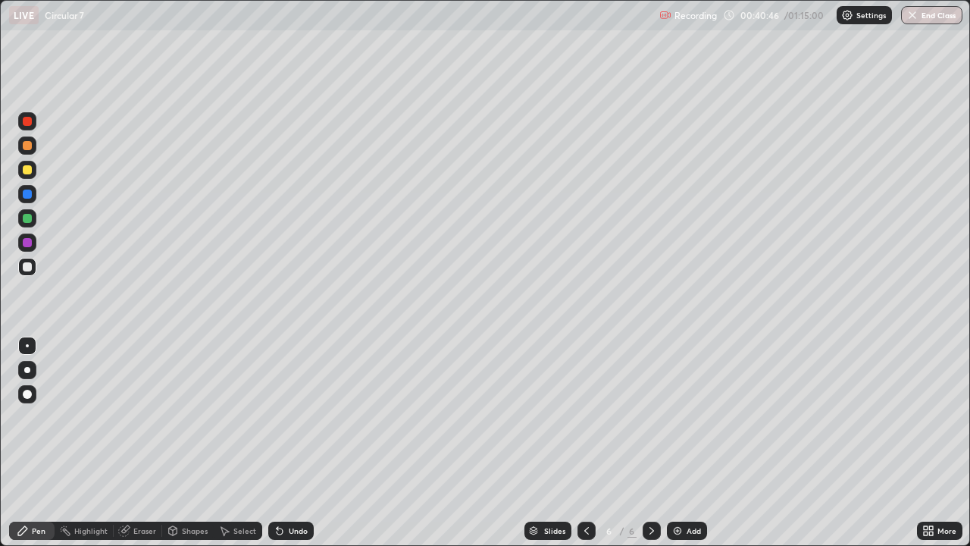
click at [30, 166] on div at bounding box center [27, 169] width 9 height 9
click at [29, 264] on div at bounding box center [27, 266] width 9 height 9
click at [142, 489] on div "Eraser" at bounding box center [144, 531] width 23 height 8
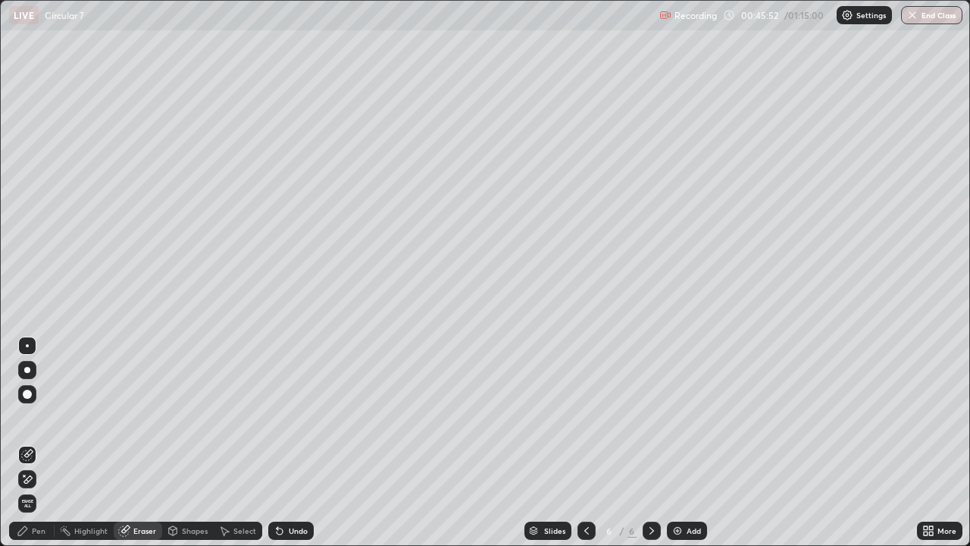
click at [46, 489] on div "Pen" at bounding box center [31, 530] width 45 height 18
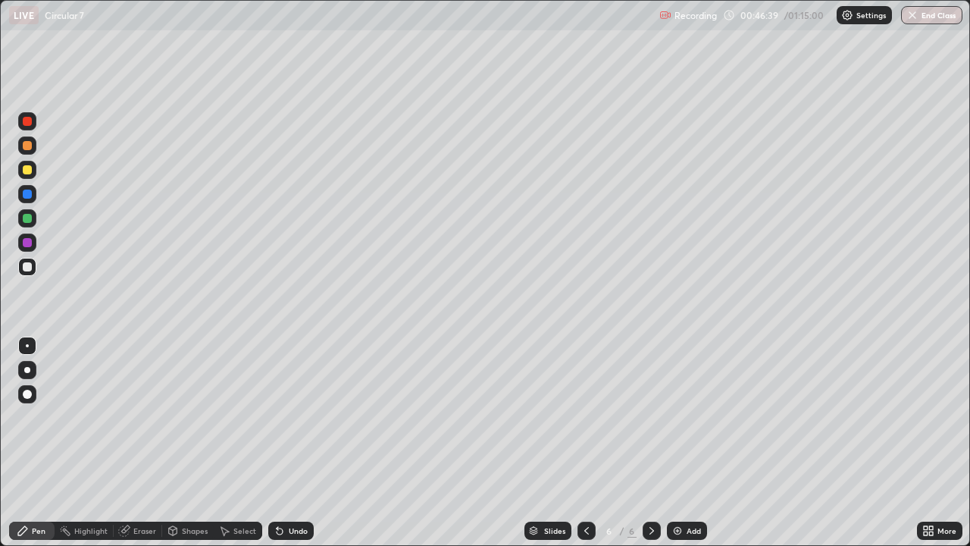
click at [141, 489] on div "Eraser" at bounding box center [144, 531] width 23 height 8
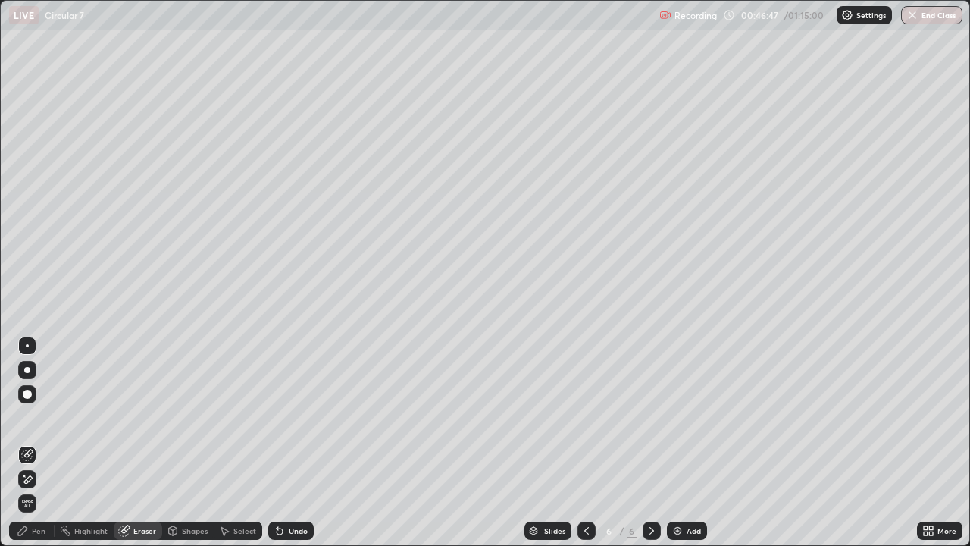
click at [42, 489] on div "Pen" at bounding box center [39, 531] width 14 height 8
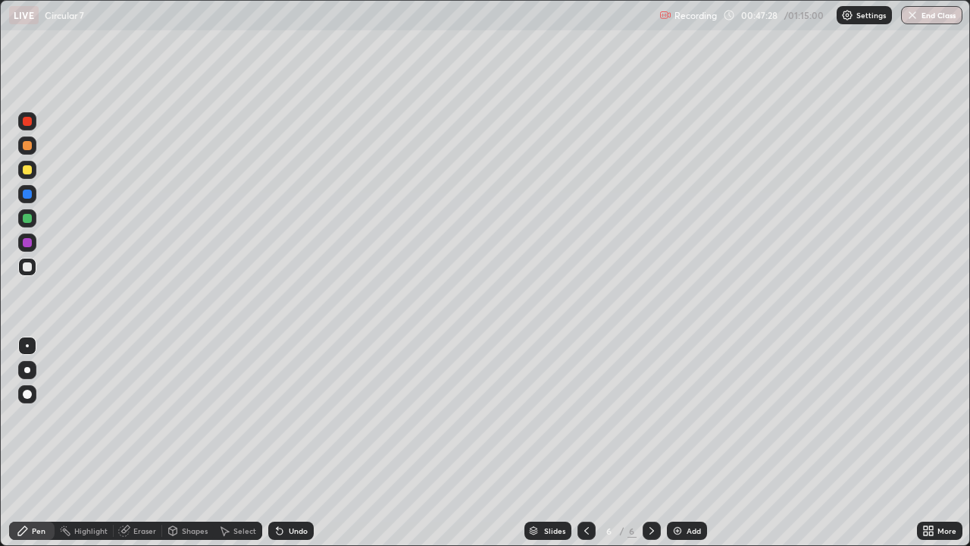
click at [146, 489] on div "Eraser" at bounding box center [144, 531] width 23 height 8
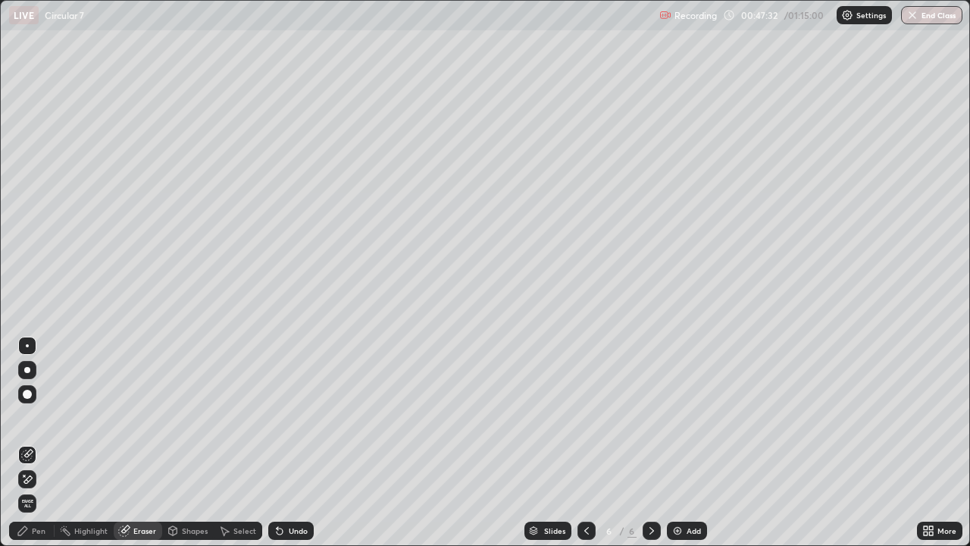
click at [41, 489] on div "Pen" at bounding box center [39, 531] width 14 height 8
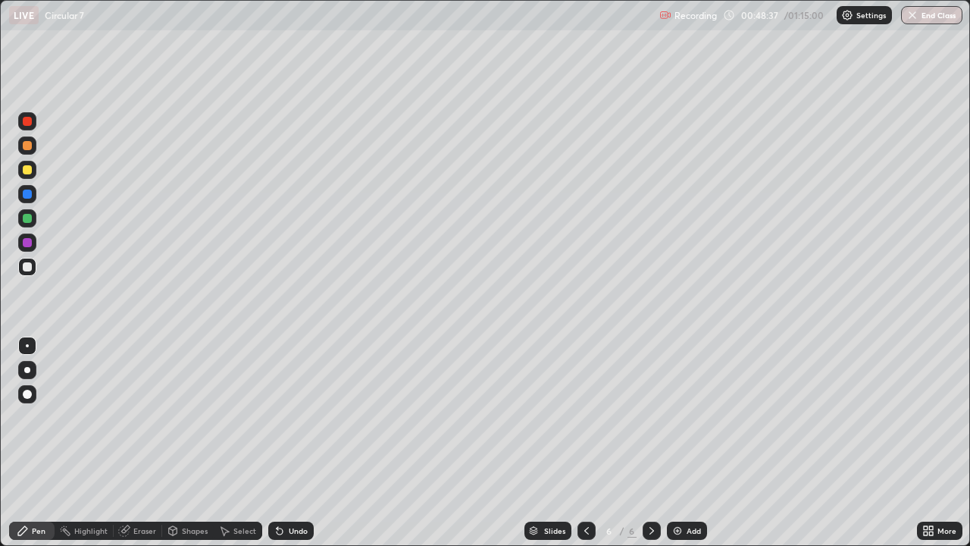
click at [693, 489] on div "Add" at bounding box center [694, 531] width 14 height 8
click at [584, 489] on icon at bounding box center [587, 530] width 12 height 12
click at [650, 489] on icon at bounding box center [652, 530] width 12 height 12
click at [583, 489] on icon at bounding box center [587, 530] width 12 height 12
click at [683, 489] on div "Add" at bounding box center [687, 530] width 40 height 18
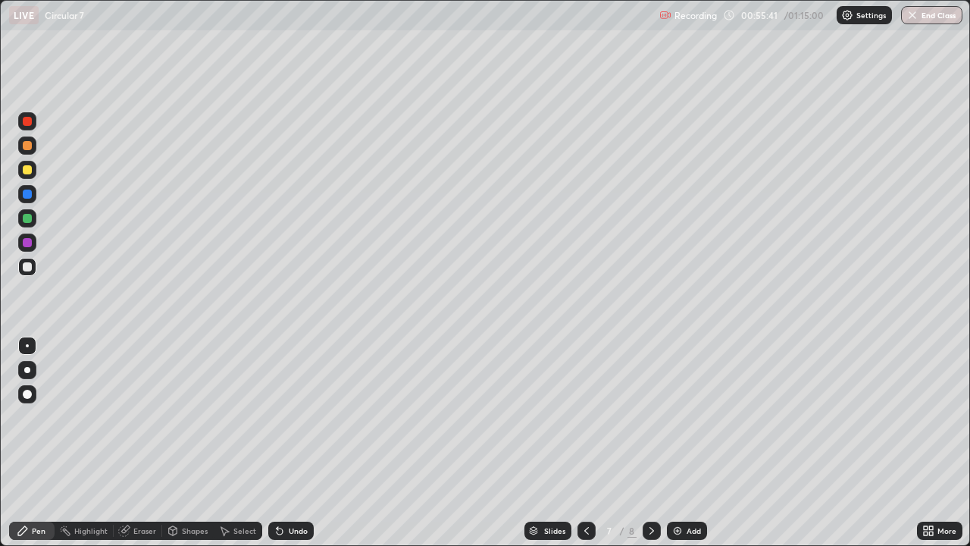
click at [30, 219] on div at bounding box center [27, 218] width 9 height 9
click at [28, 146] on div at bounding box center [27, 145] width 9 height 9
click at [289, 489] on div "Undo" at bounding box center [298, 531] width 19 height 8
click at [31, 196] on div at bounding box center [27, 193] width 9 height 9
click at [27, 268] on div at bounding box center [27, 266] width 9 height 9
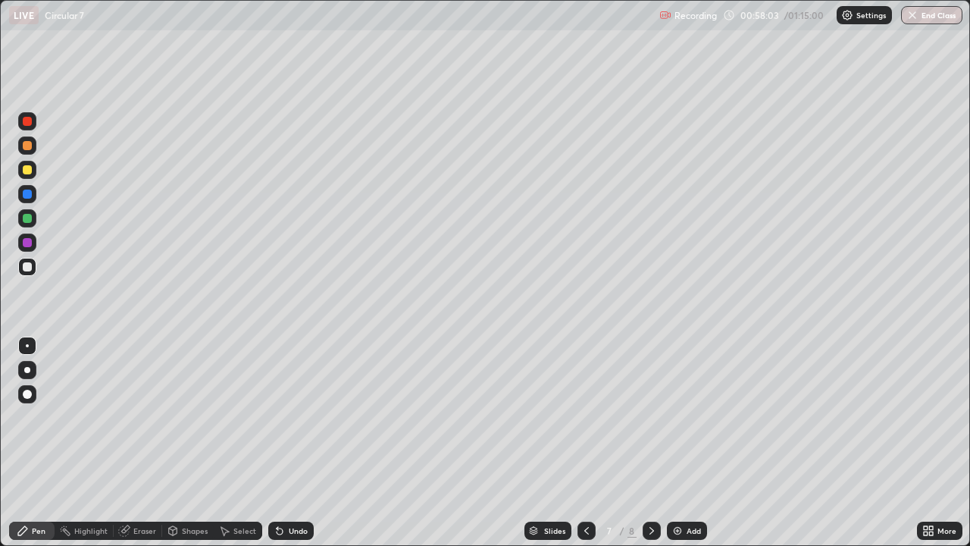
click at [302, 489] on div "Undo" at bounding box center [298, 531] width 19 height 8
click at [299, 489] on div "Undo" at bounding box center [298, 531] width 19 height 8
click at [930, 14] on button "End Class" at bounding box center [931, 15] width 61 height 18
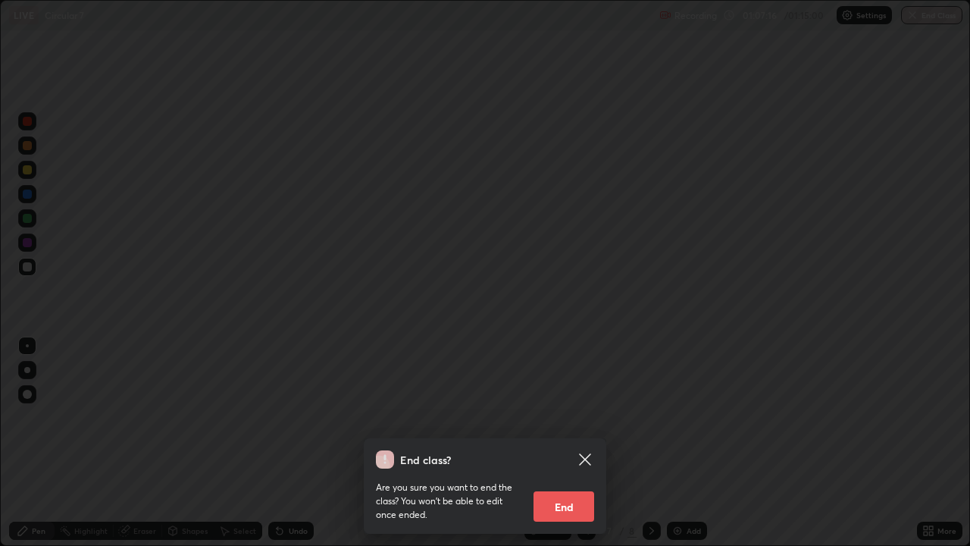
click at [560, 489] on button "End" at bounding box center [564, 506] width 61 height 30
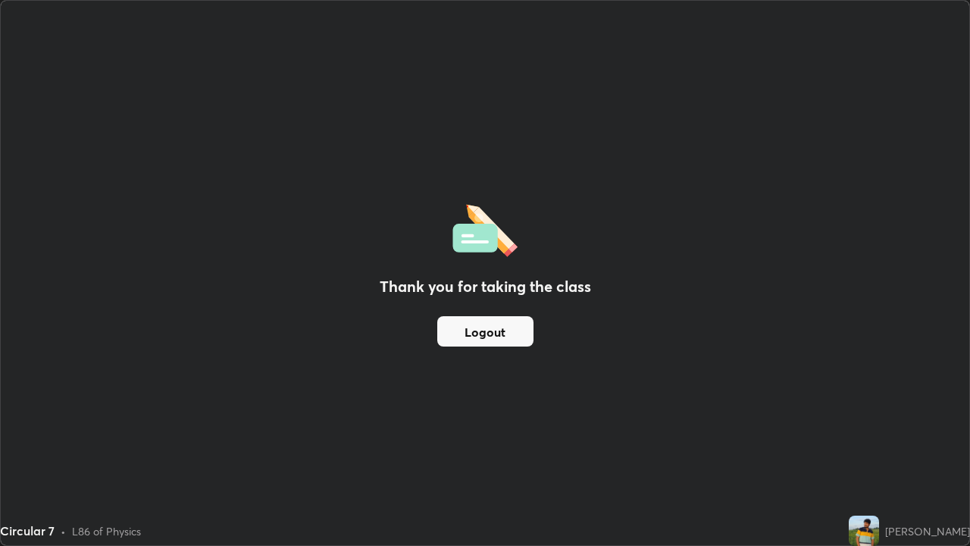
click at [496, 335] on button "Logout" at bounding box center [485, 331] width 96 height 30
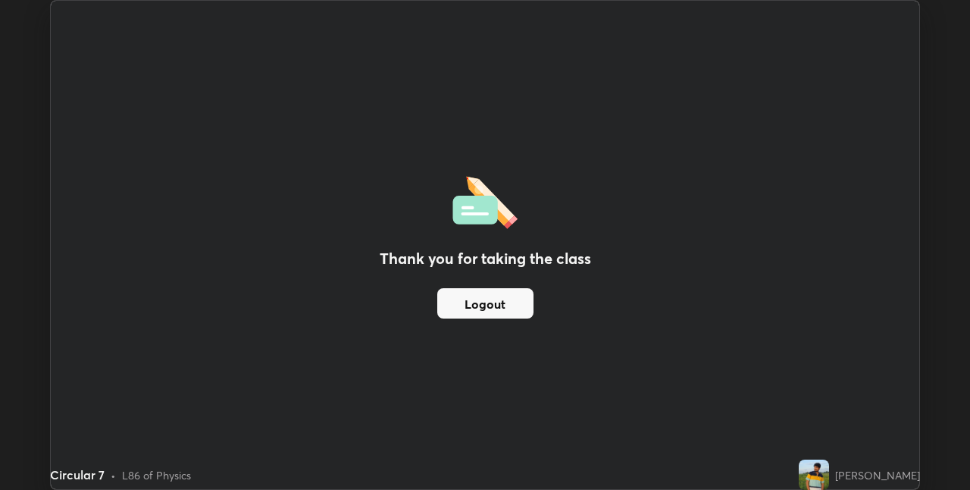
scroll to position [75295, 74814]
click at [809, 472] on img at bounding box center [814, 474] width 30 height 30
